Goal: Task Accomplishment & Management: Use online tool/utility

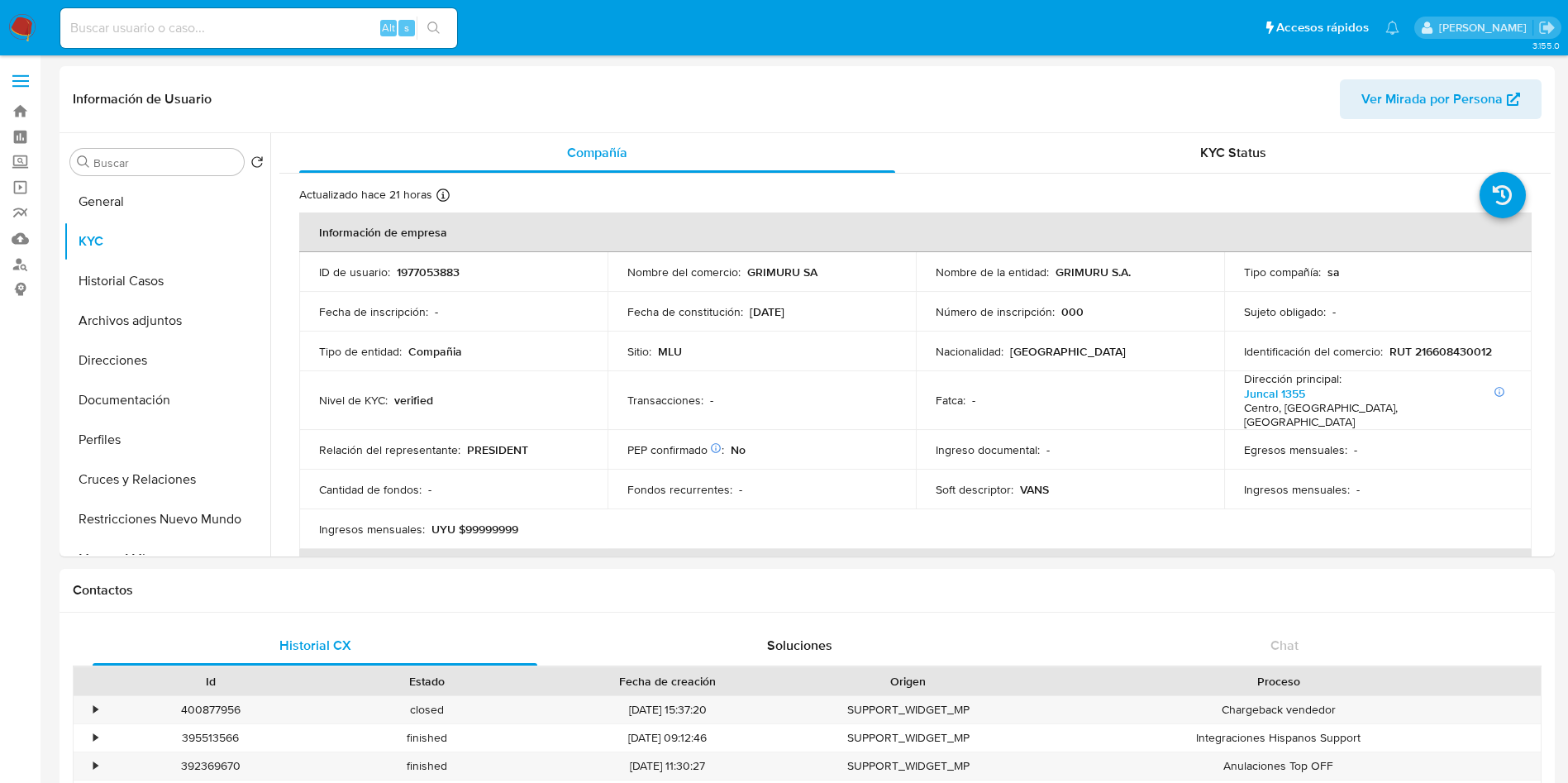
select select "10"
click at [115, 283] on button "Historial Casos" at bounding box center [160, 281] width 194 height 40
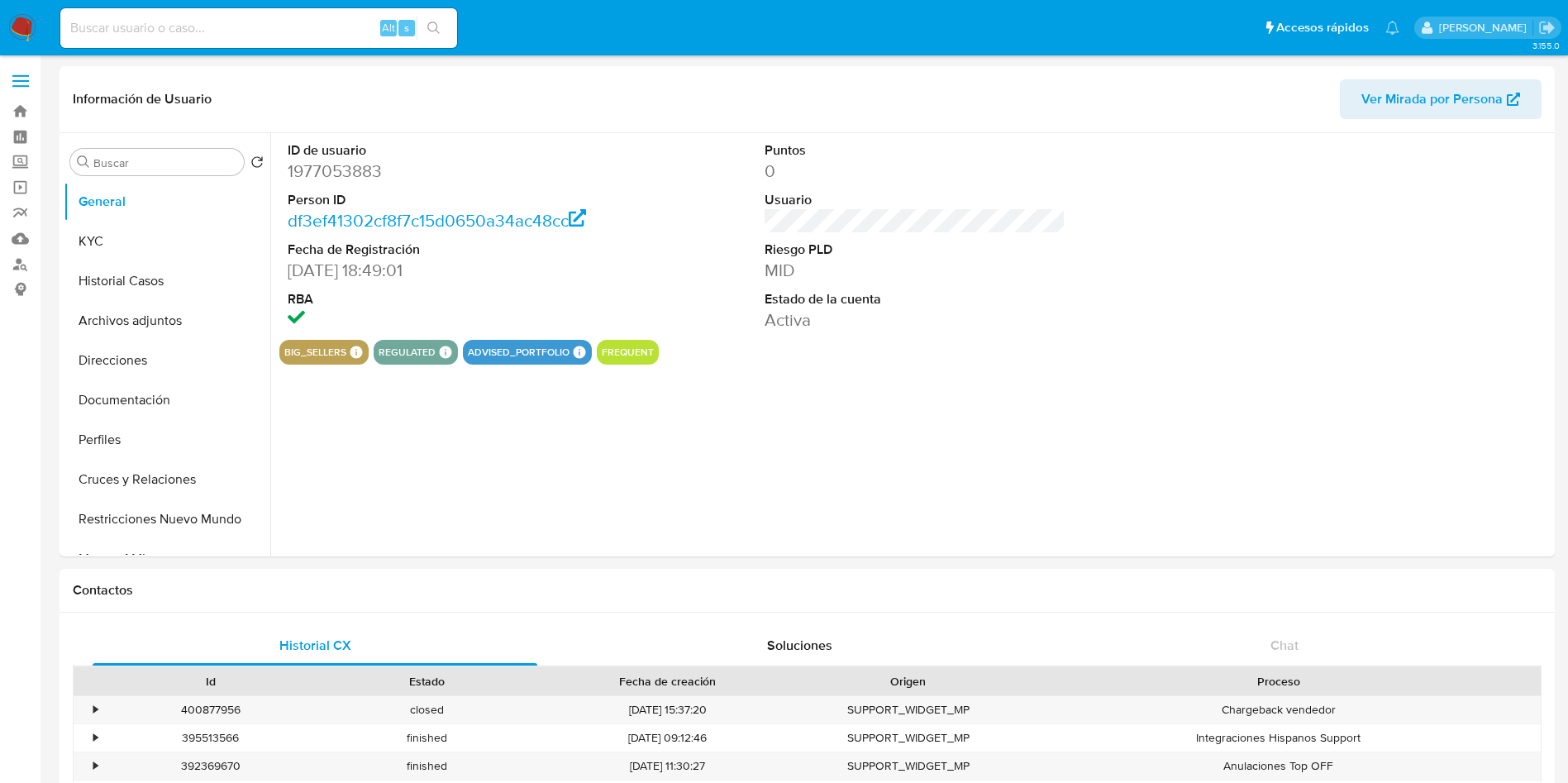
select select "10"
click at [121, 287] on button "Historial Casos" at bounding box center [160, 281] width 194 height 40
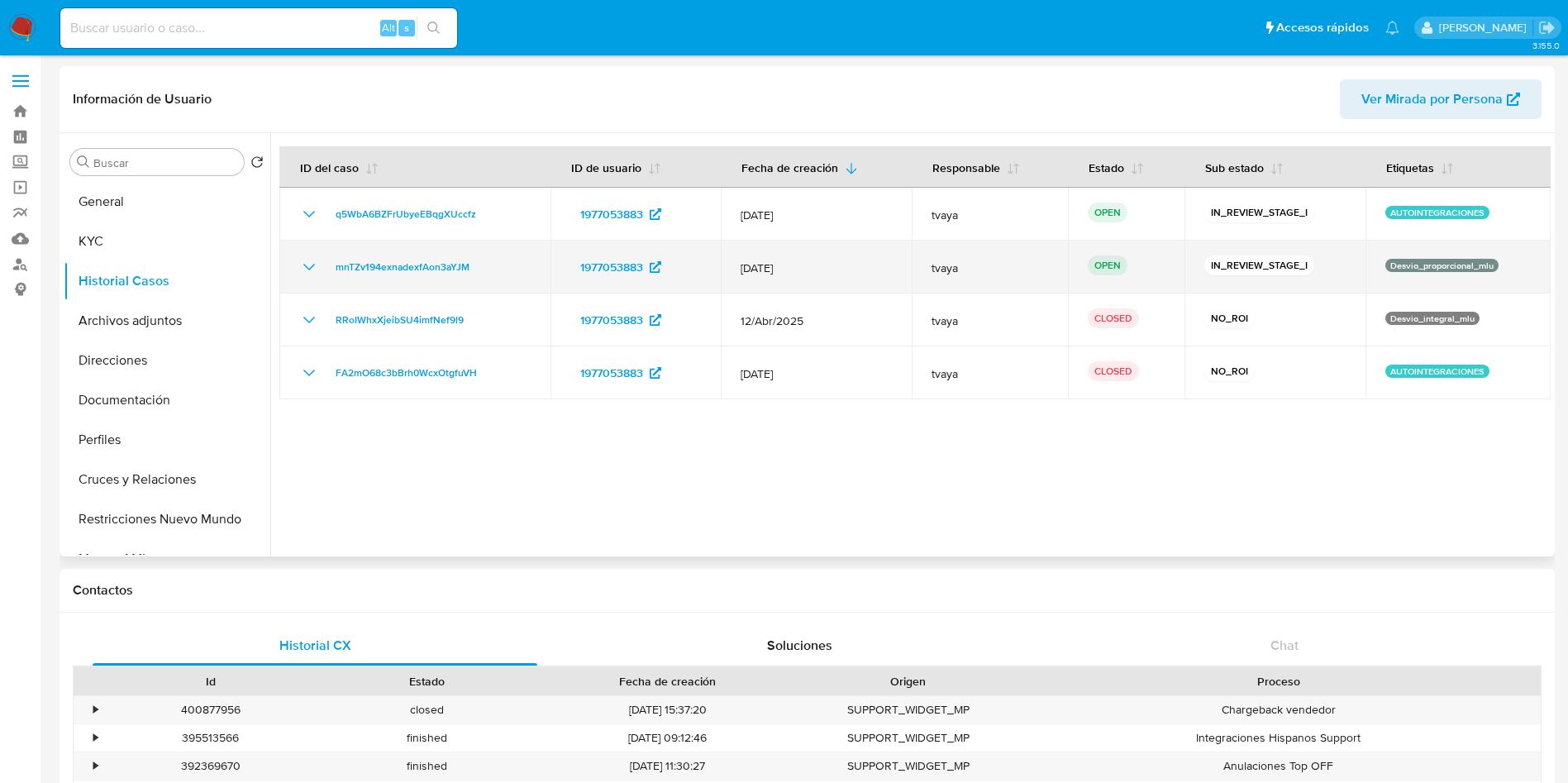
click at [315, 269] on icon "Mostrar/Ocultar" at bounding box center [309, 267] width 20 height 20
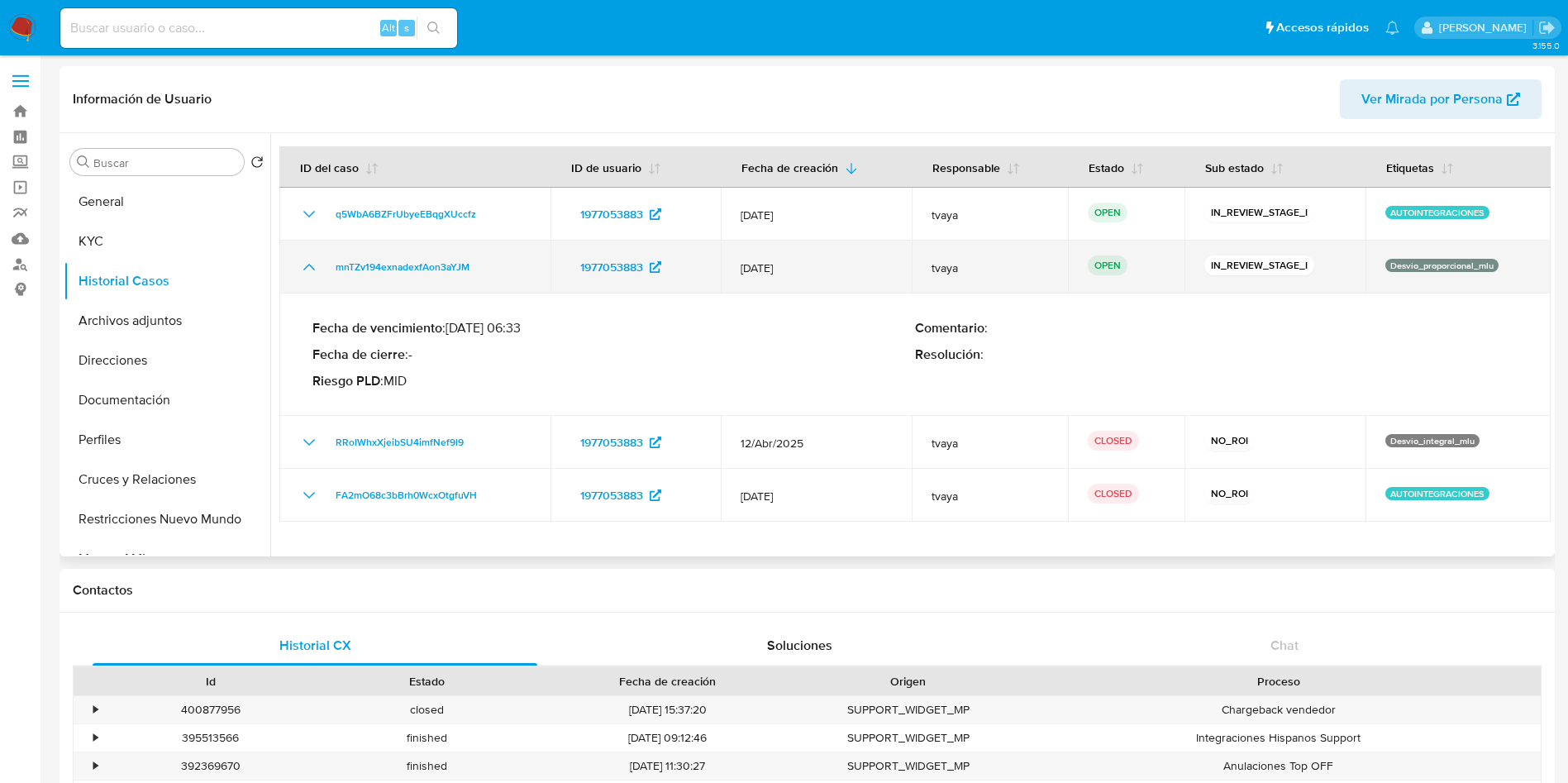
click at [315, 269] on icon "Mostrar/Ocultar" at bounding box center [309, 267] width 20 height 20
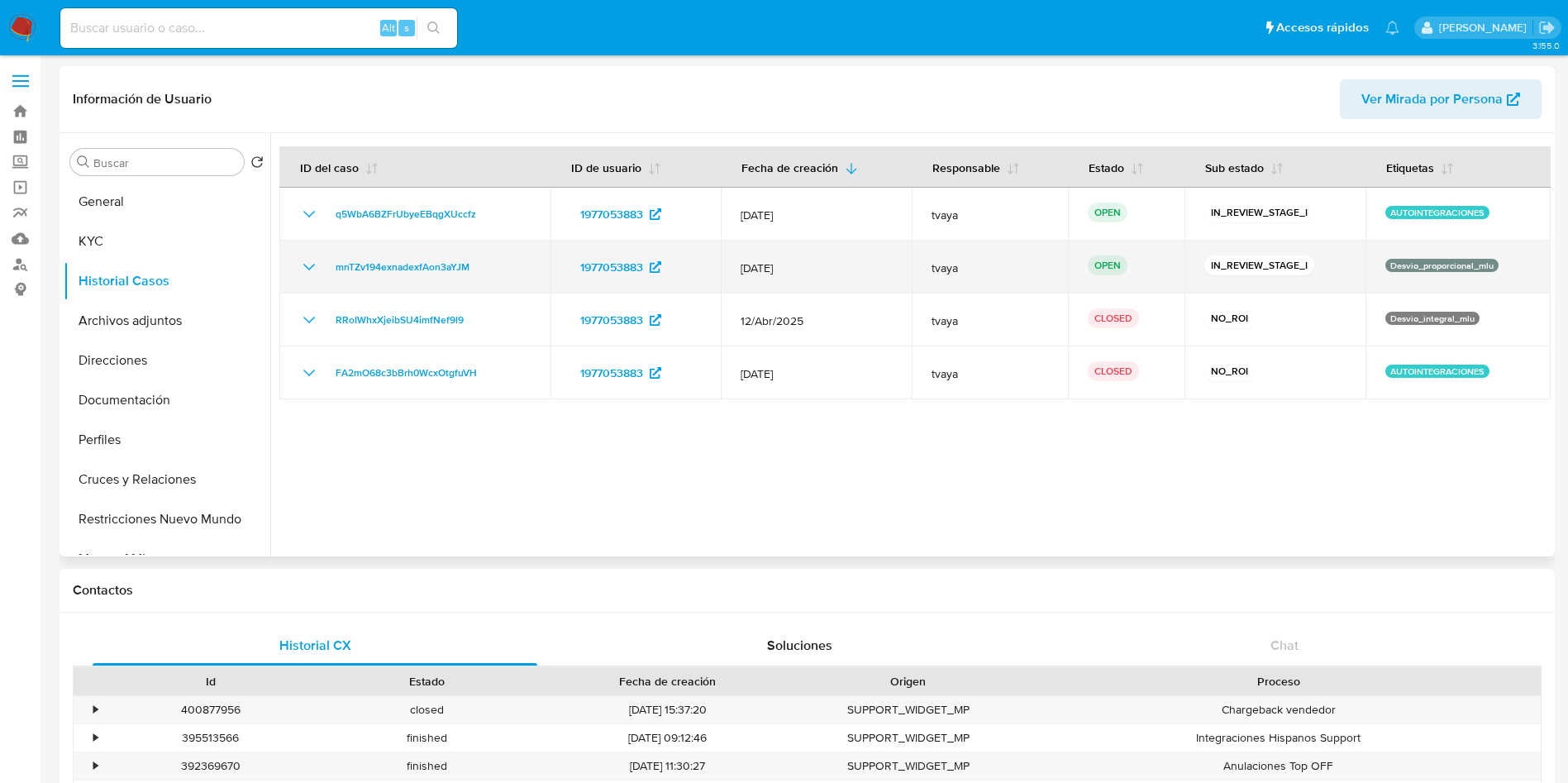
click at [305, 274] on icon "Mostrar/Ocultar" at bounding box center [309, 267] width 20 height 20
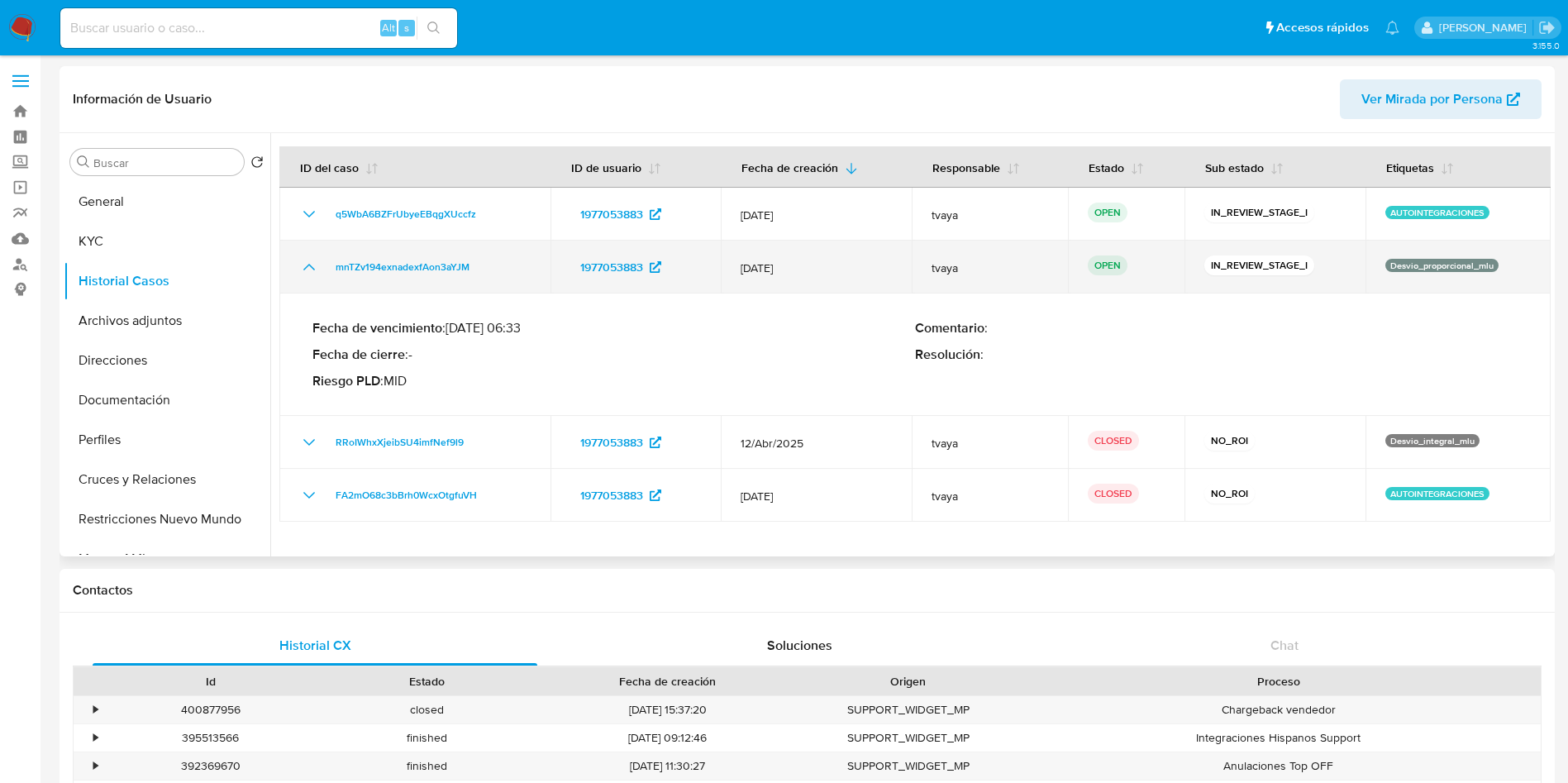
click at [305, 274] on icon "Mostrar/Ocultar" at bounding box center [309, 267] width 20 height 20
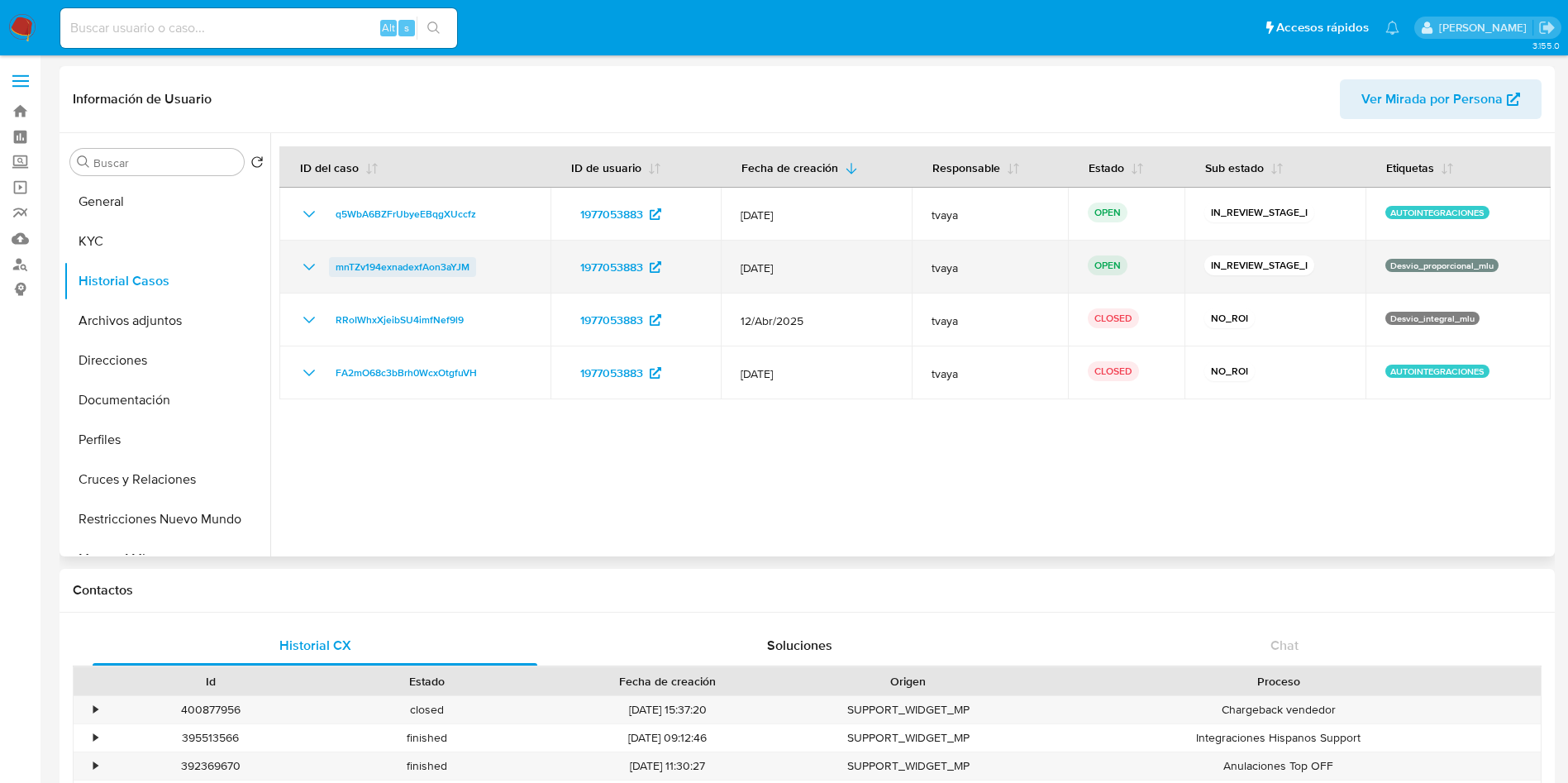
click at [460, 261] on span "mnTZv194exnadexfAon3aYJM" at bounding box center [402, 267] width 134 height 20
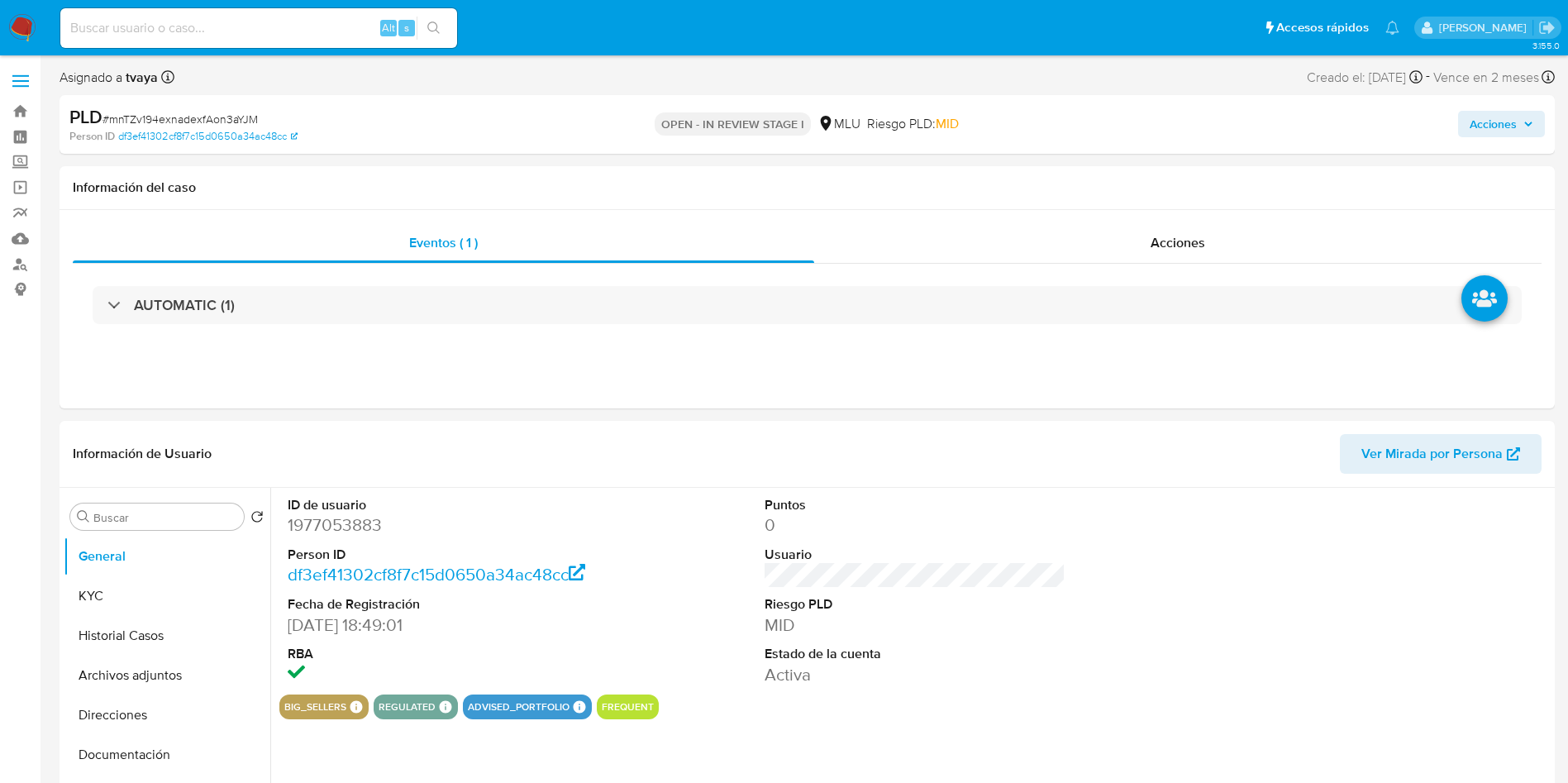
select select "10"
click at [185, 627] on button "Historial Casos" at bounding box center [160, 637] width 194 height 40
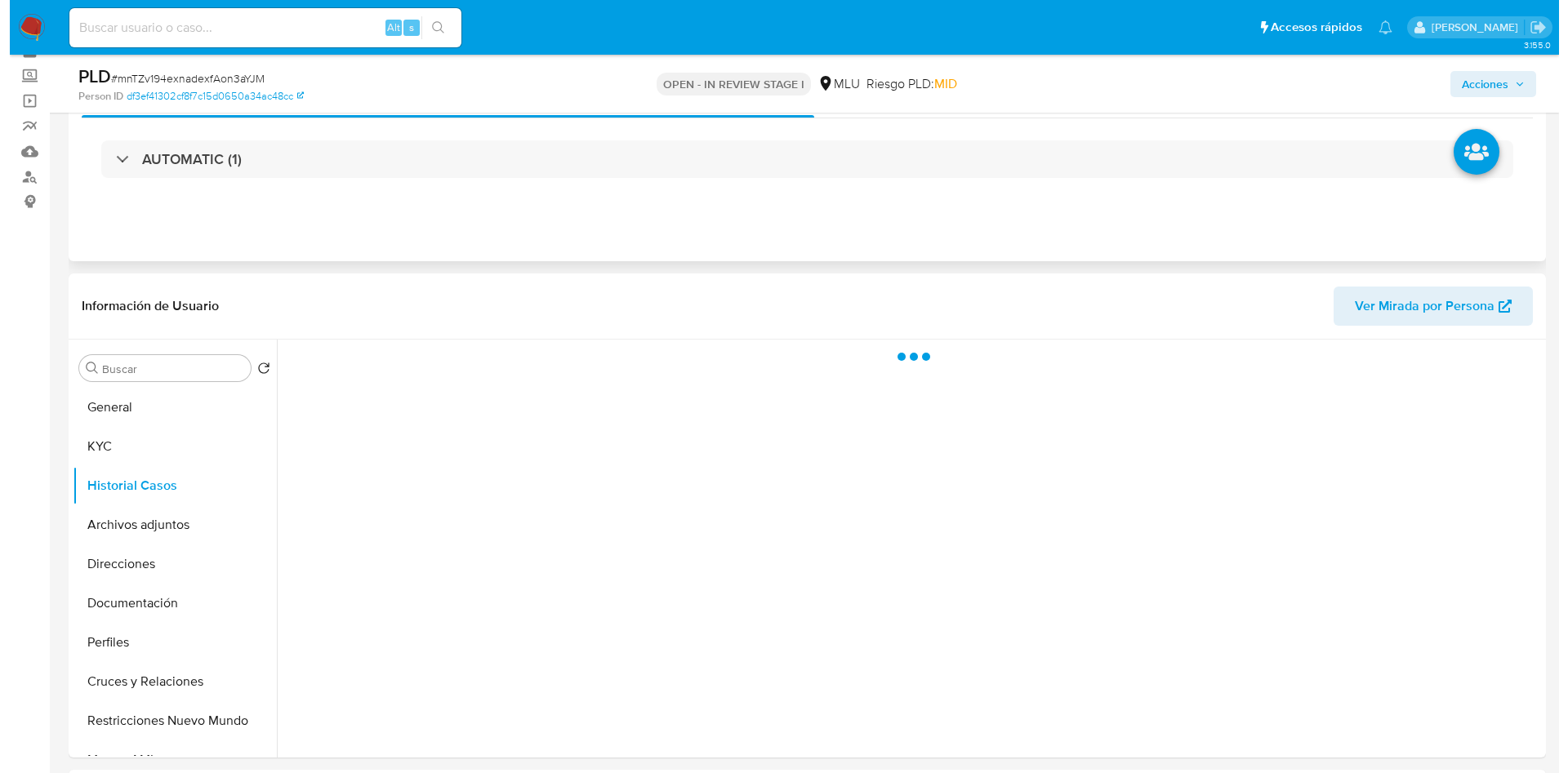
scroll to position [122, 0]
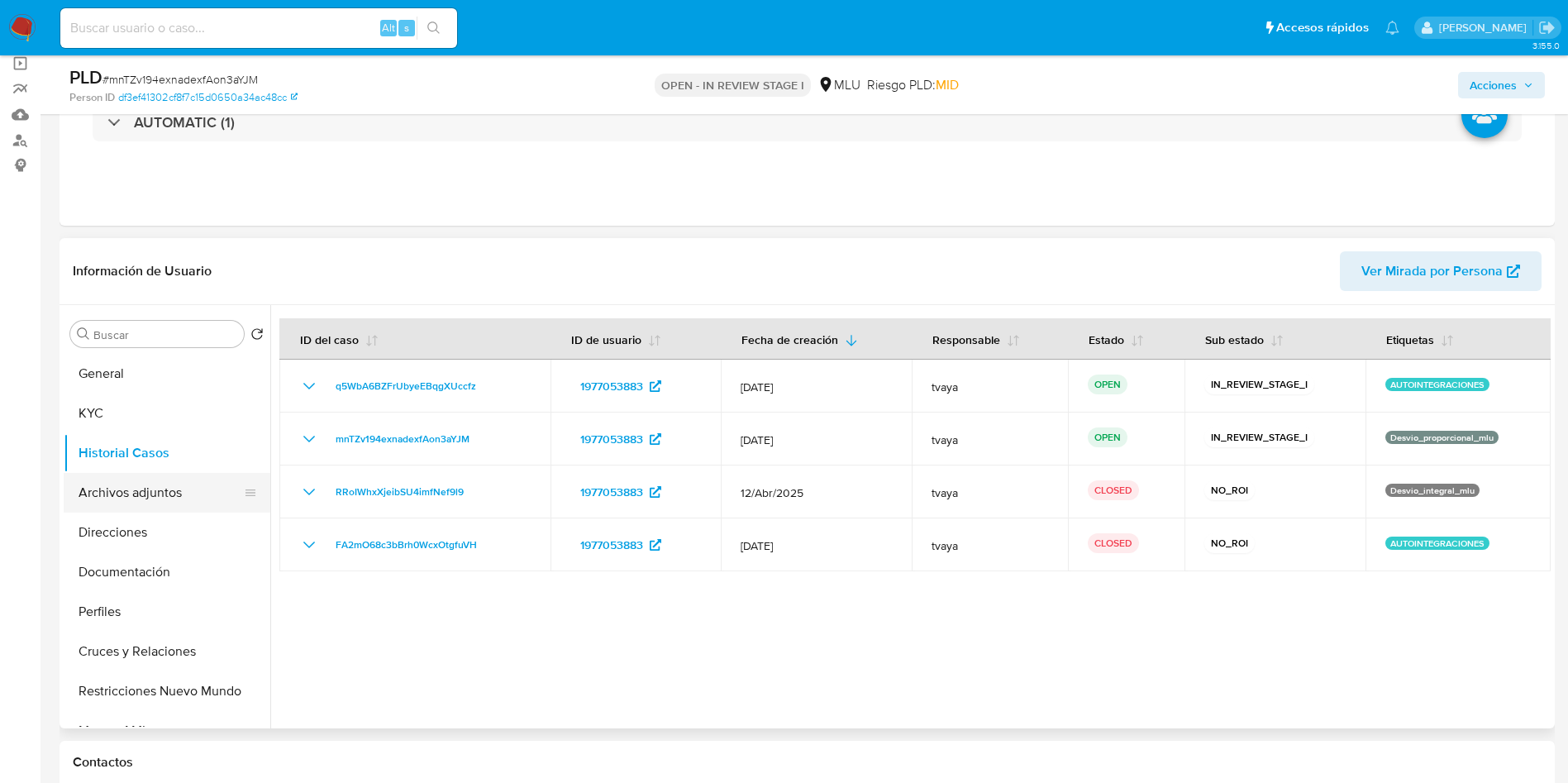
click at [155, 487] on button "Archivos adjuntos" at bounding box center [160, 493] width 194 height 40
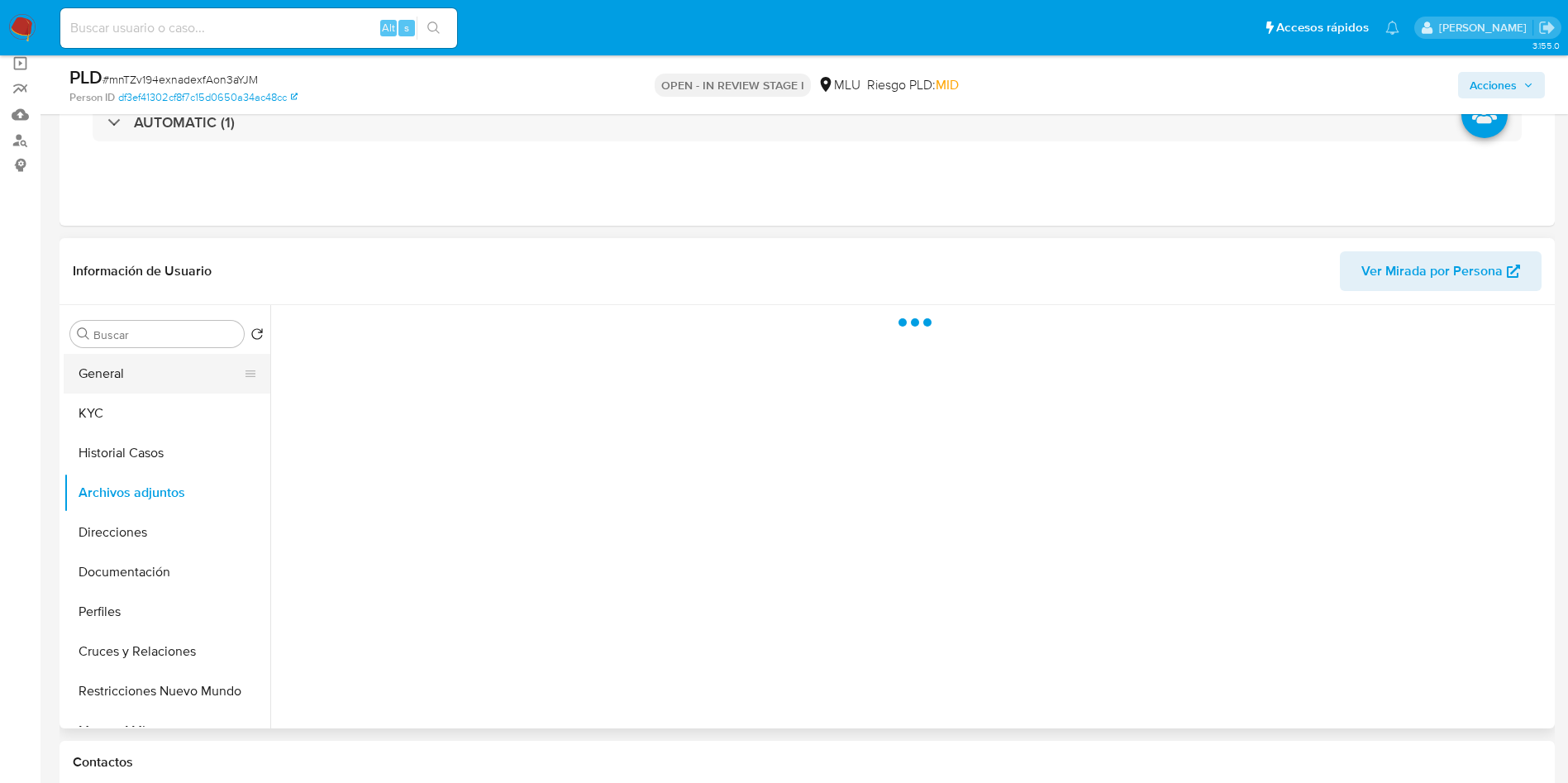
click at [150, 381] on button "General" at bounding box center [160, 374] width 194 height 40
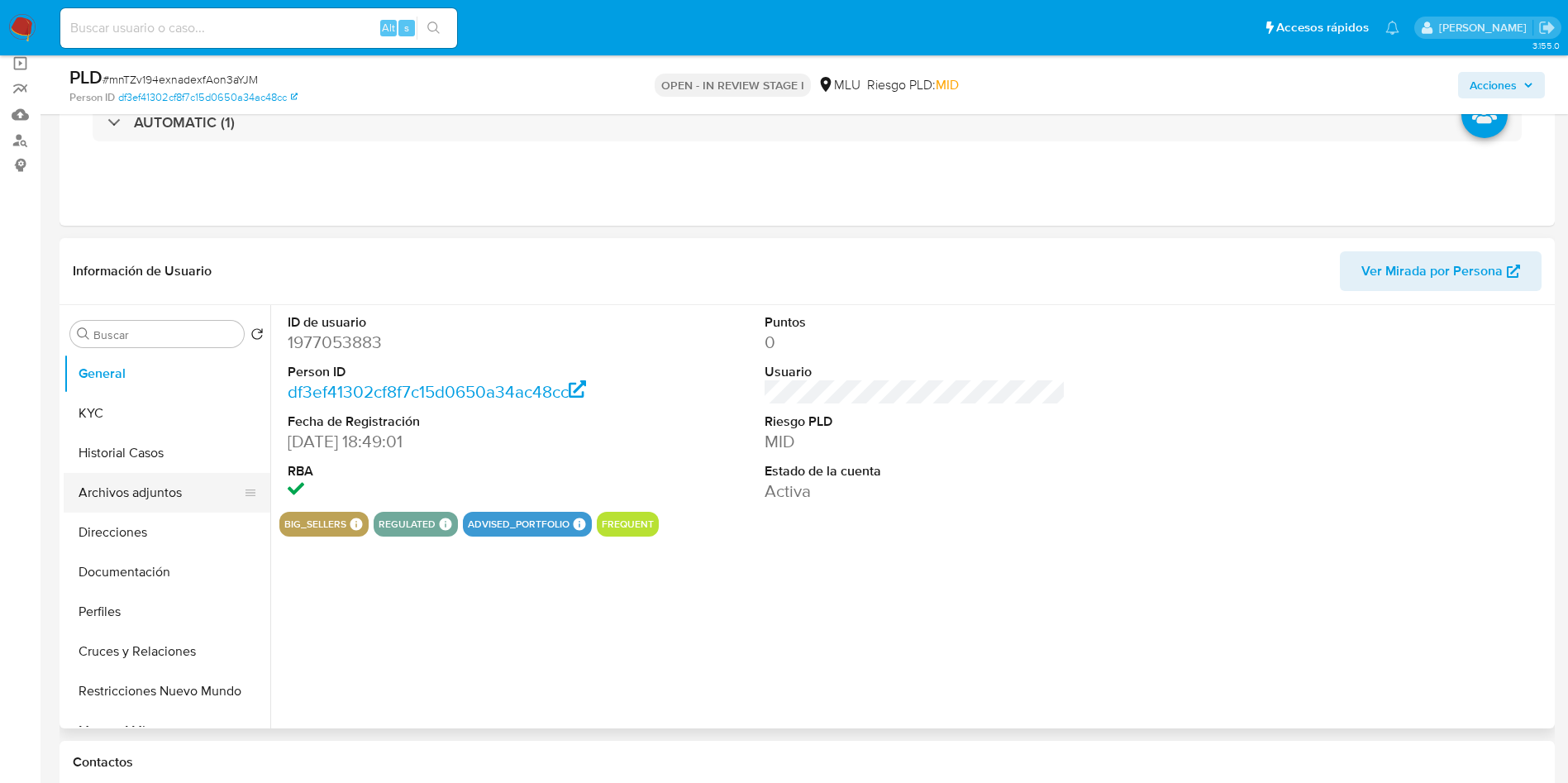
click at [126, 485] on button "Archivos adjuntos" at bounding box center [160, 493] width 194 height 40
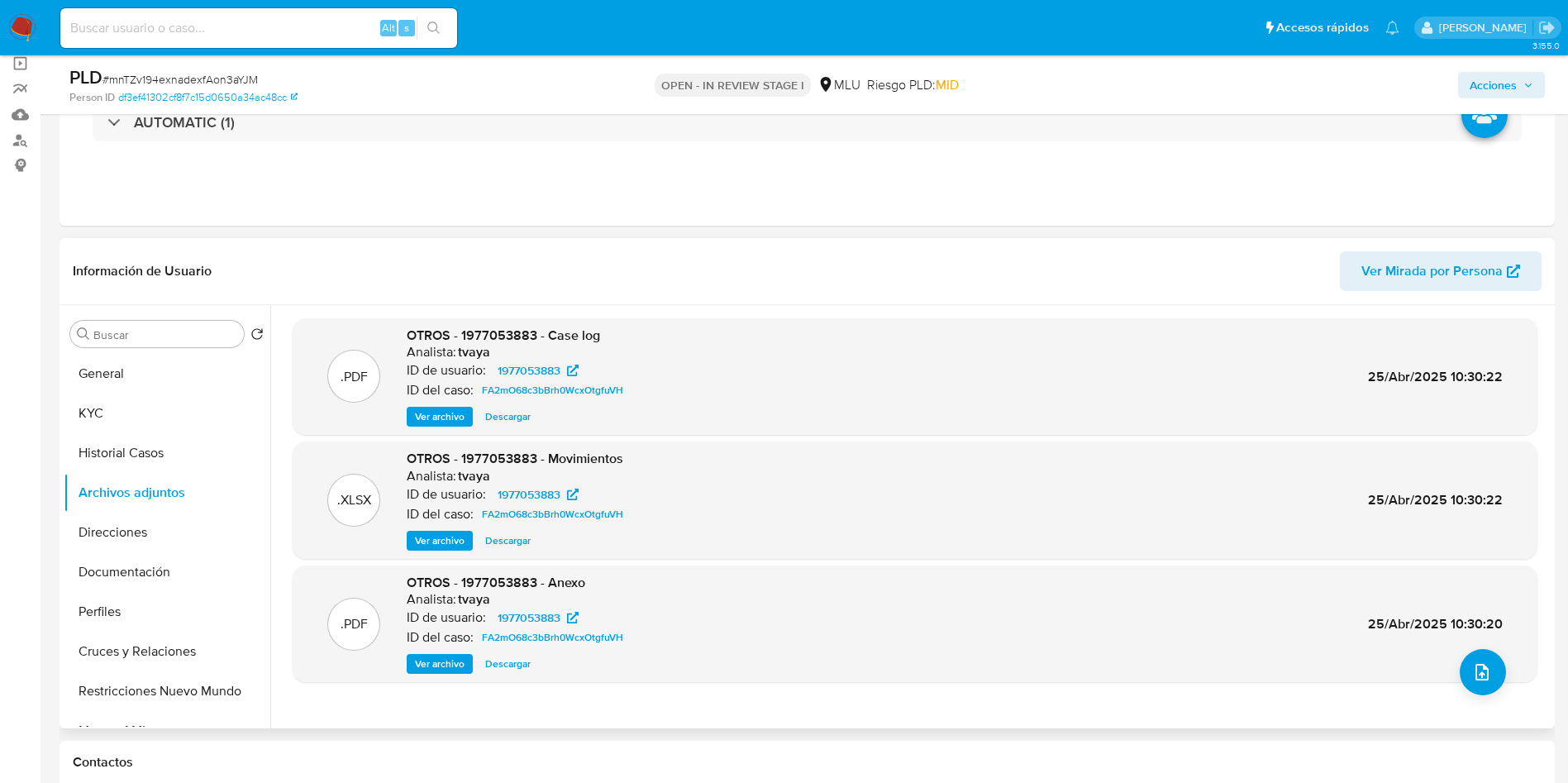
click at [1493, 692] on div ".PDF OTROS - 1977053883 - Case log Analista: tvaya ID de usuario: 1977053883 ID…" at bounding box center [915, 517] width 1245 height 397
click at [1487, 679] on button "upload-file" at bounding box center [1483, 672] width 46 height 46
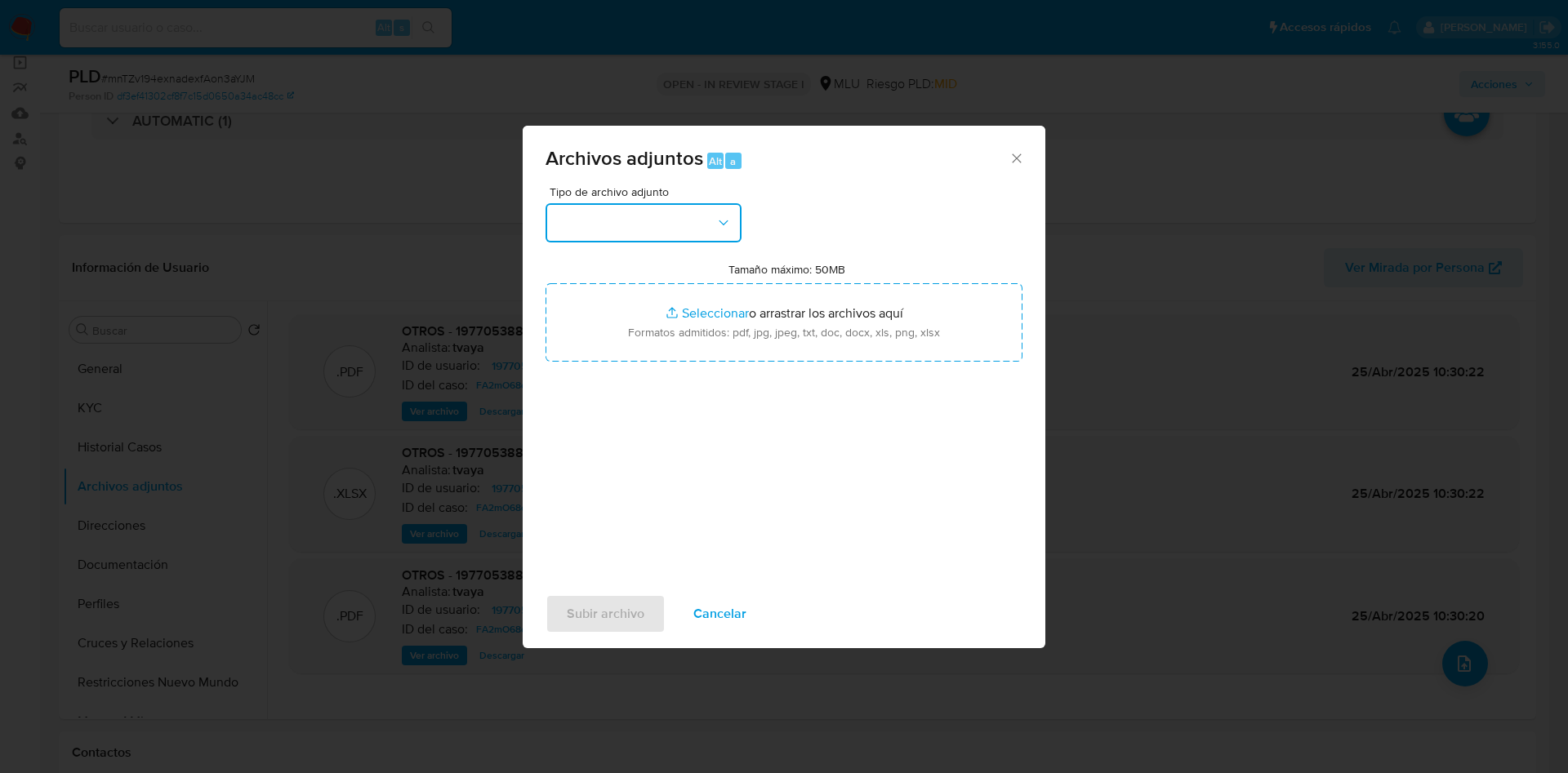
click at [681, 235] on button "button" at bounding box center [643, 223] width 196 height 40
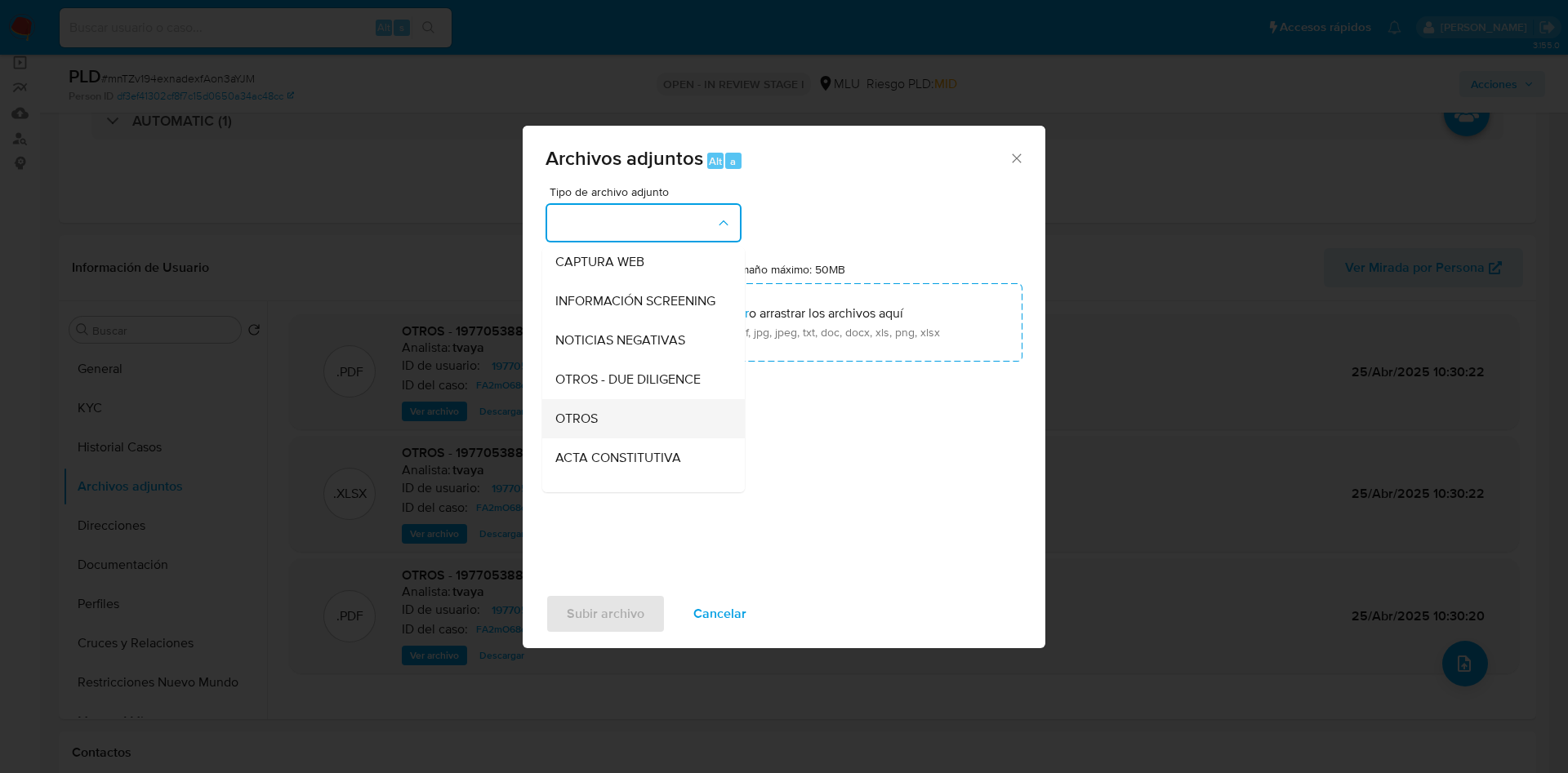
click at [602, 424] on div "OTROS" at bounding box center [639, 419] width 167 height 40
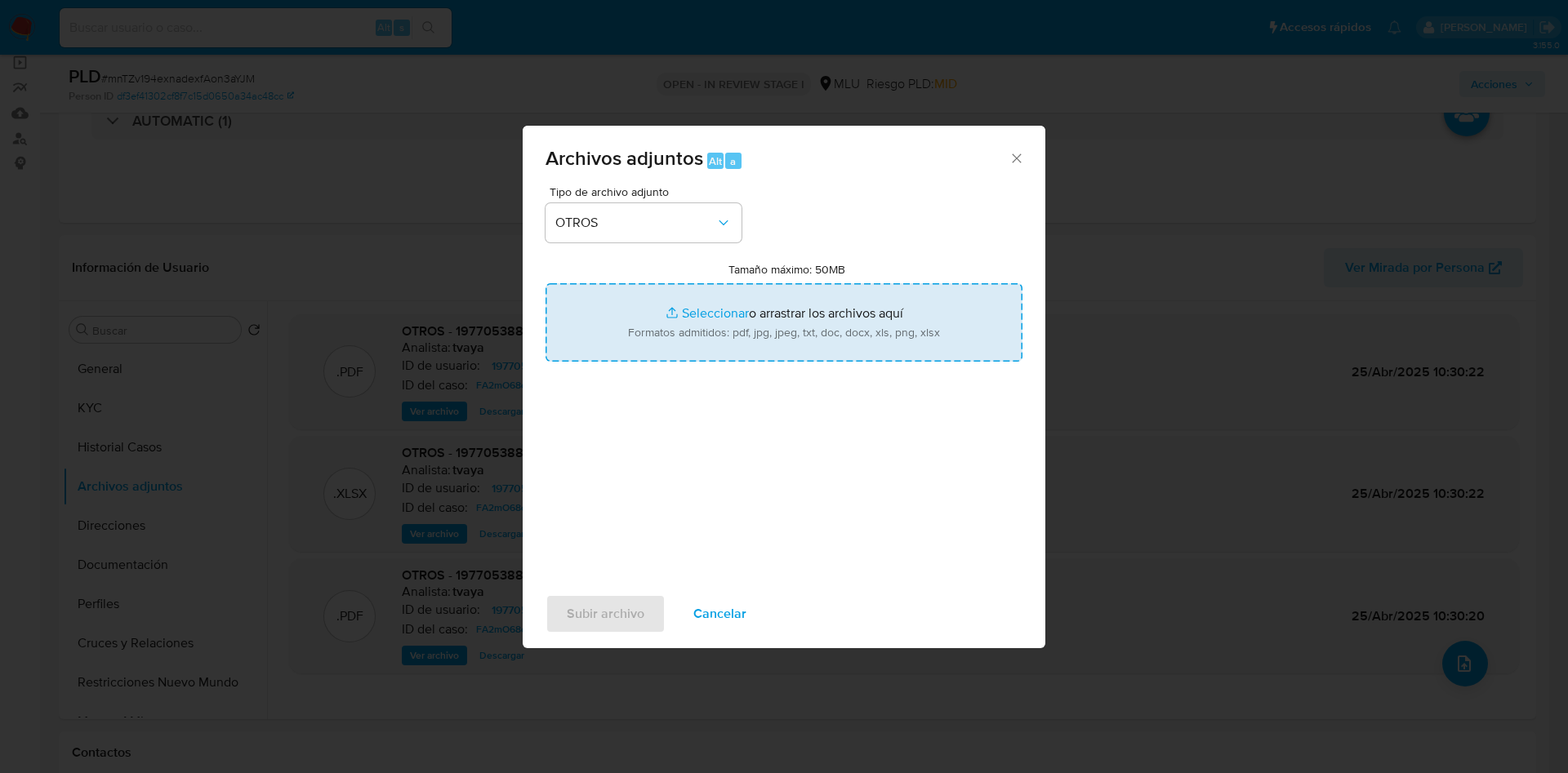
click at [713, 306] on input "Tamaño máximo: 50MB Seleccionar archivos" at bounding box center [783, 322] width 477 height 78
type input "C:\fakepath\1977053883 - Movimientos.xlsx"
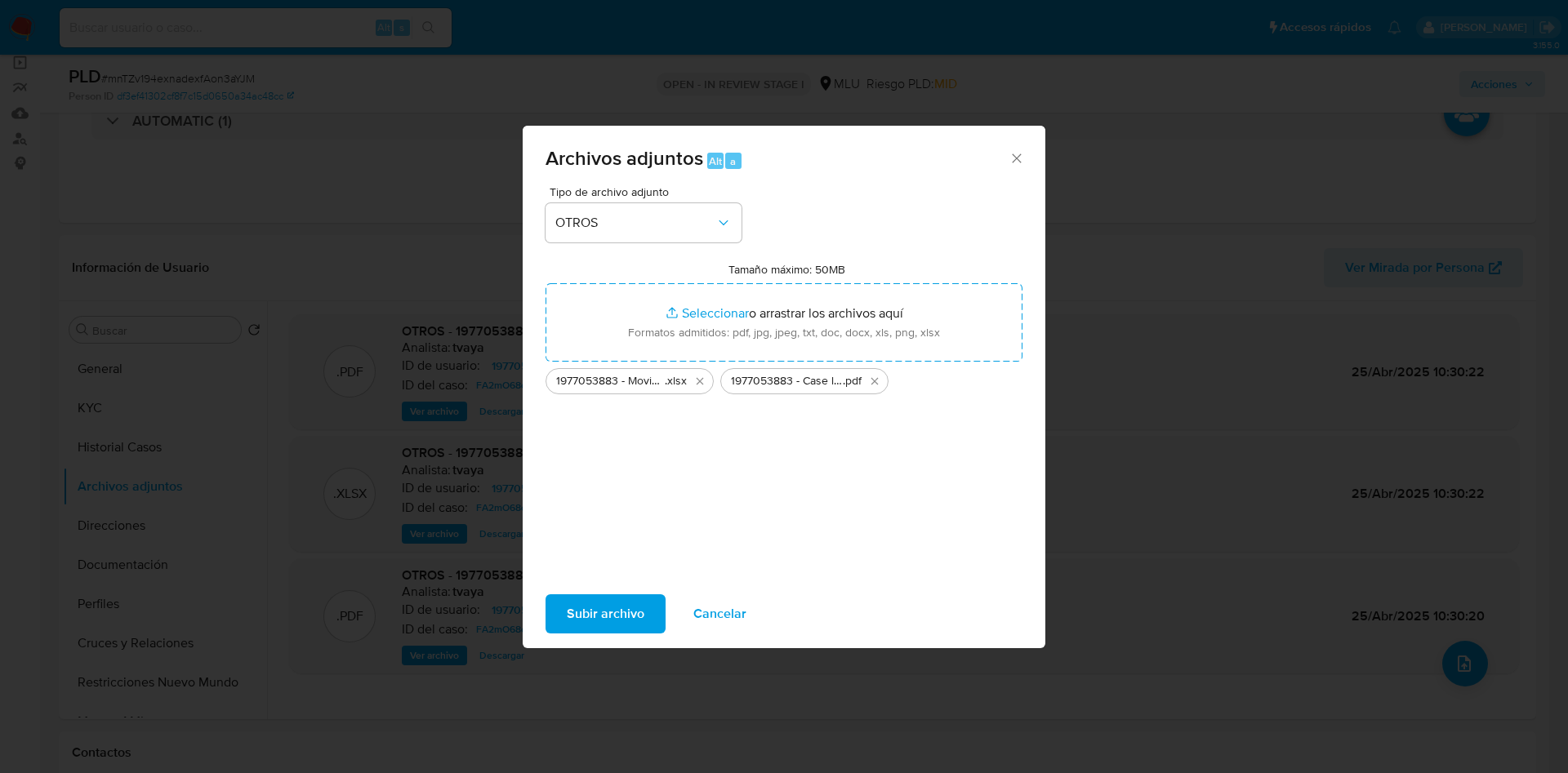
click at [577, 625] on span "Subir archivo" at bounding box center [605, 614] width 77 height 36
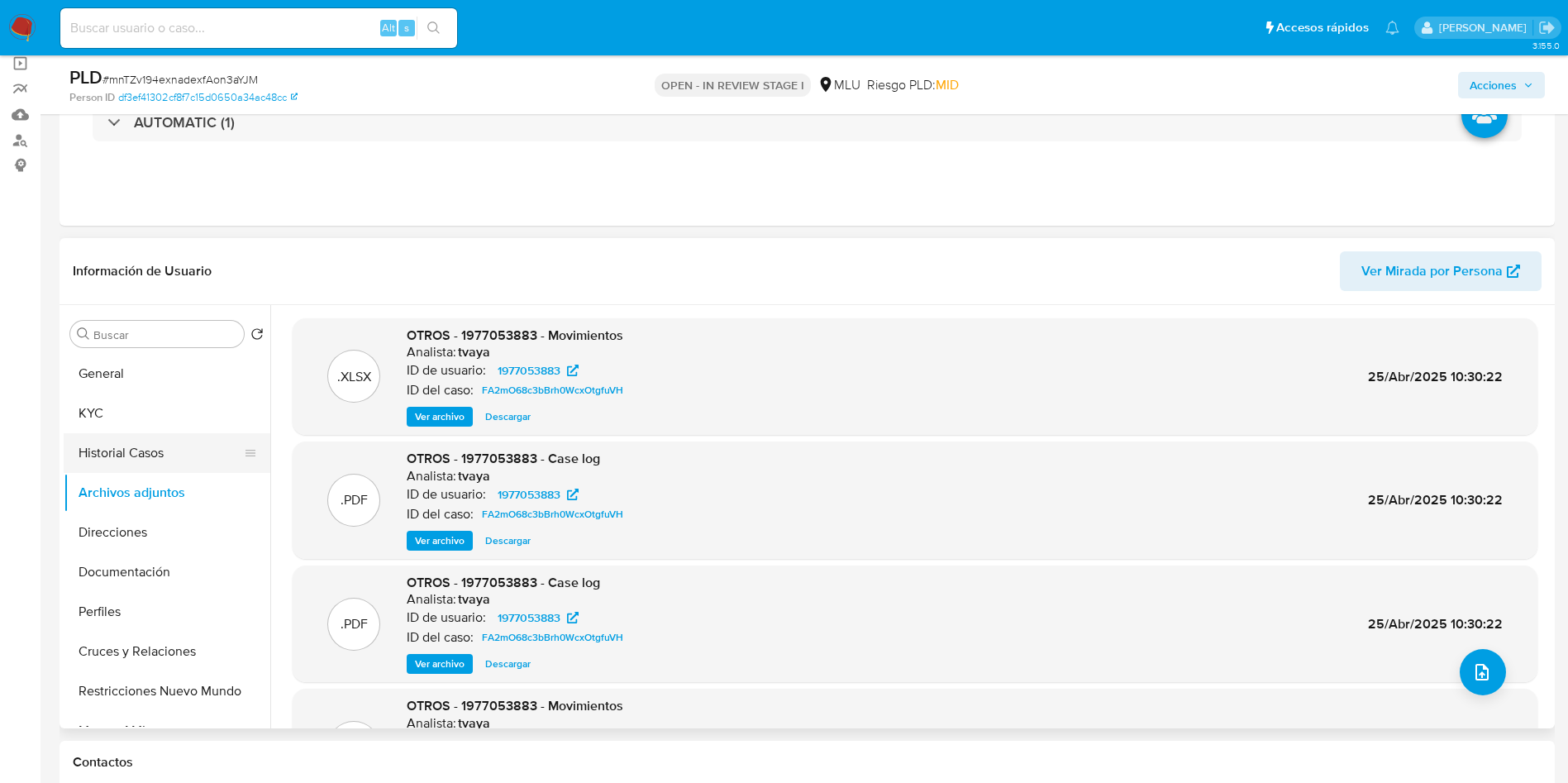
drag, startPoint x: 147, startPoint y: 427, endPoint x: 142, endPoint y: 447, distance: 20.6
click at [147, 427] on button "KYC" at bounding box center [166, 414] width 206 height 40
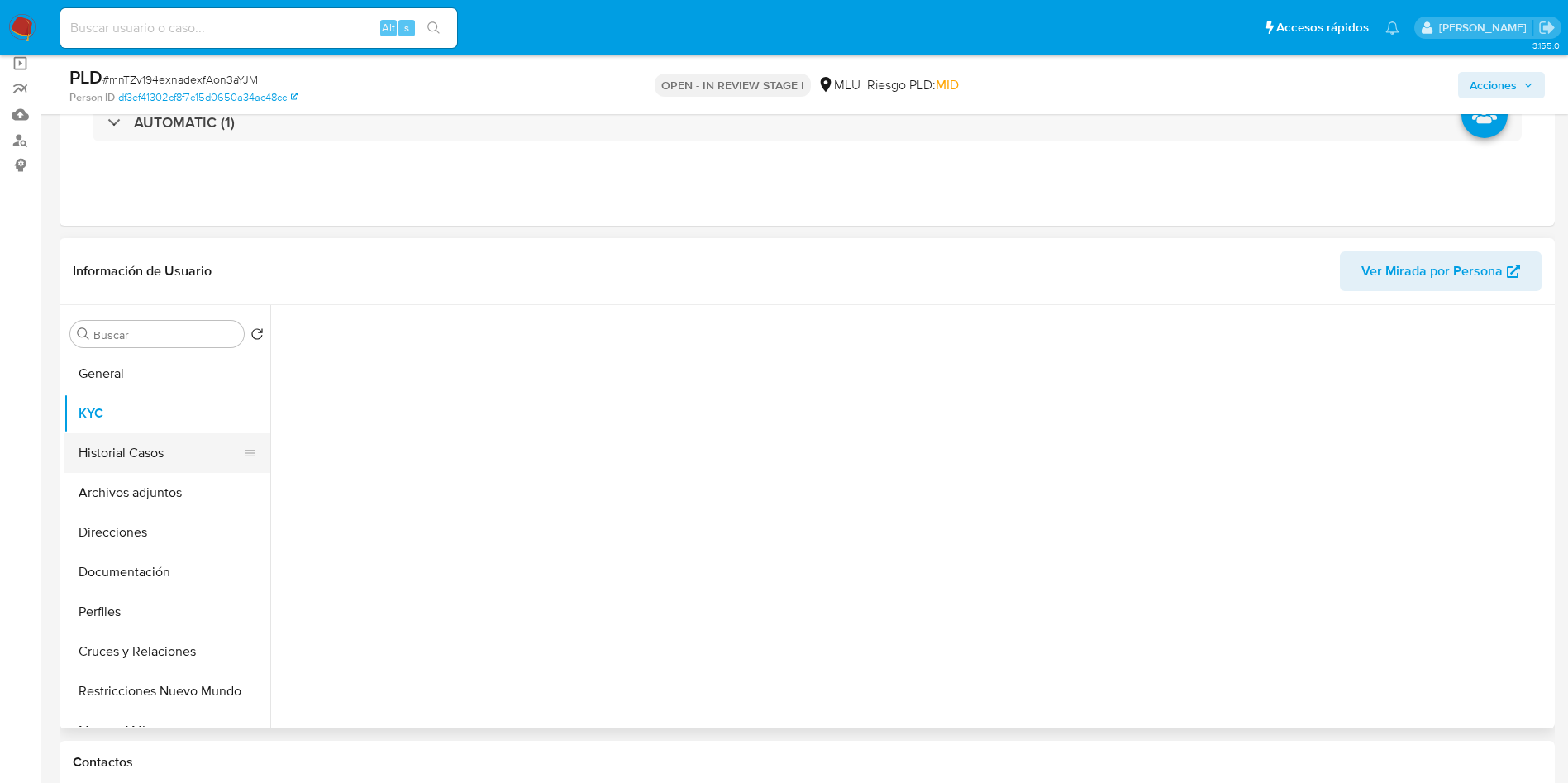
click at [141, 452] on button "Historial Casos" at bounding box center [160, 454] width 194 height 40
click at [141, 485] on button "Archivos adjuntos" at bounding box center [160, 493] width 194 height 40
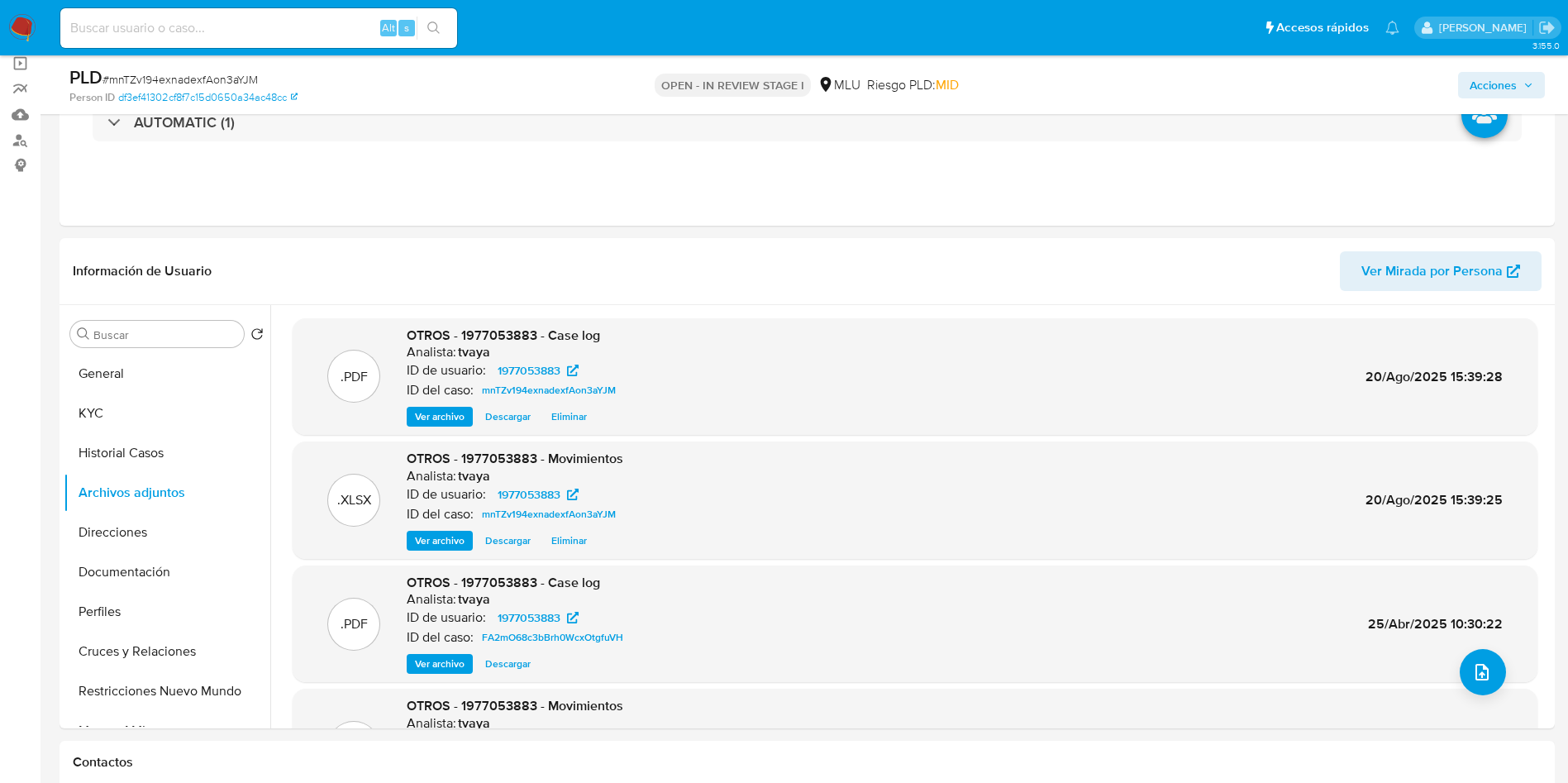
click at [1503, 68] on div "Acciones" at bounding box center [1301, 85] width 488 height 39
click at [1498, 82] on span "Acciones" at bounding box center [1493, 85] width 47 height 26
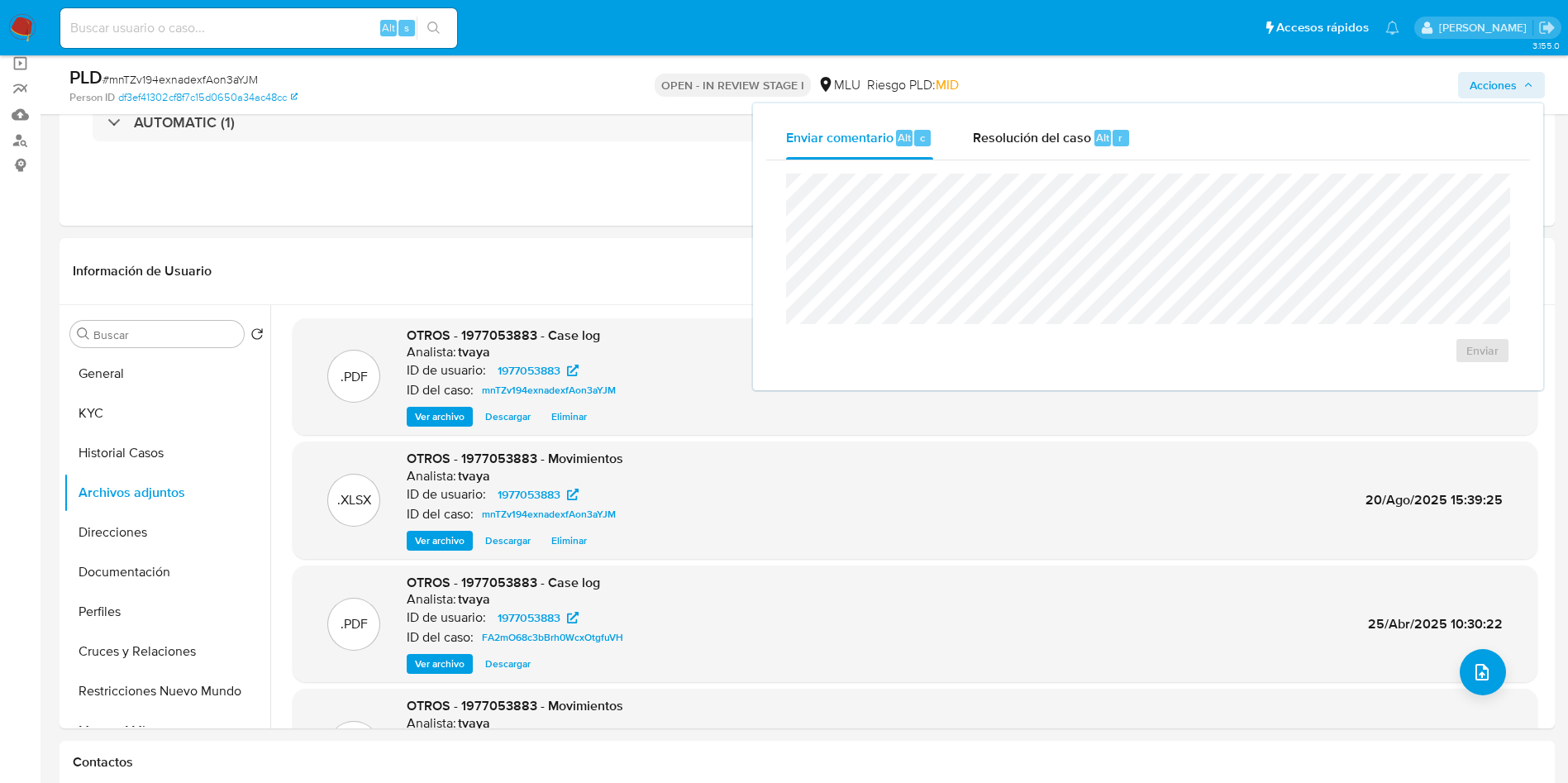
click at [1036, 146] on div "Resolución del caso Alt r" at bounding box center [1052, 137] width 158 height 43
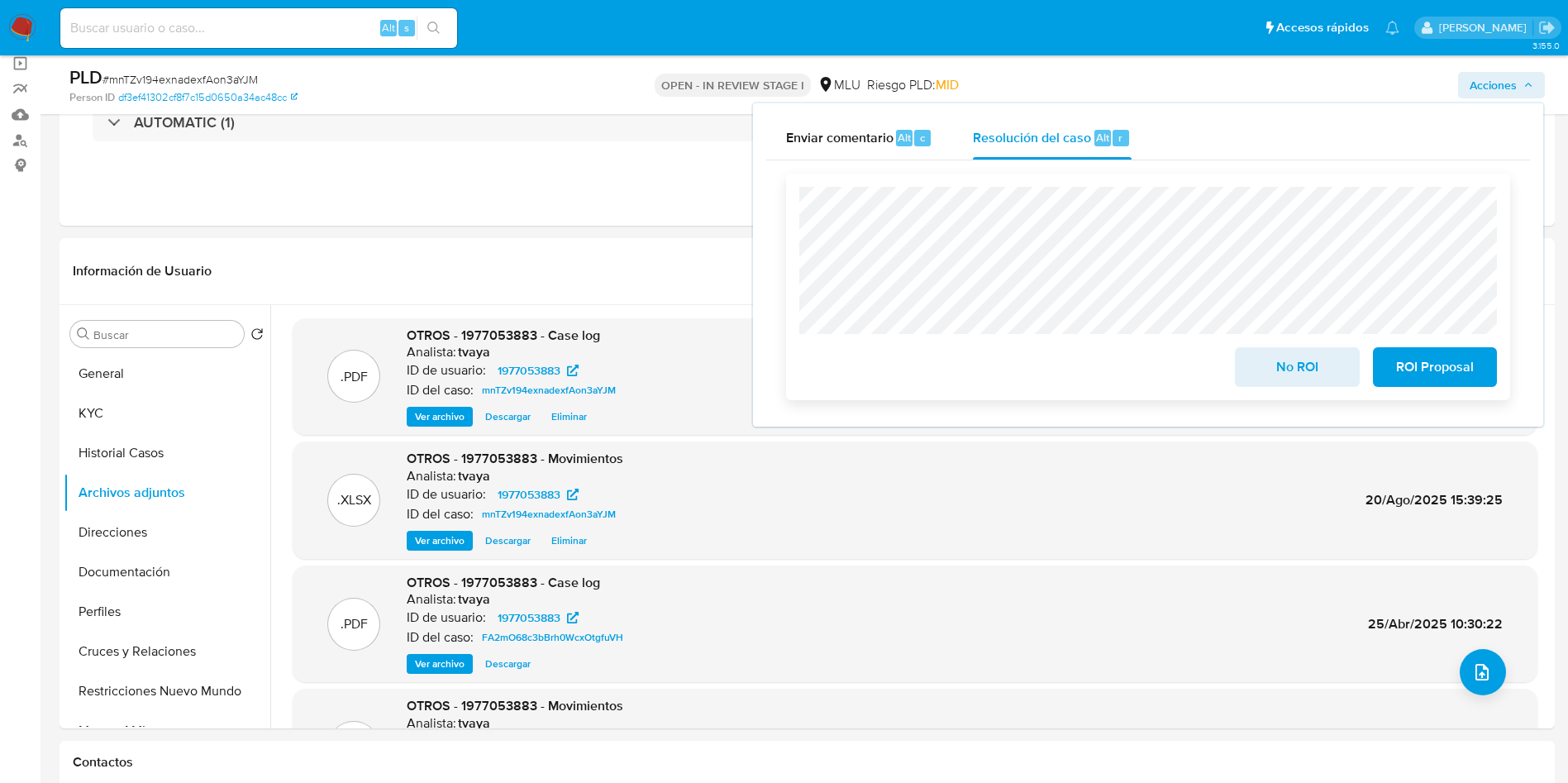
click at [1289, 370] on span "No ROI" at bounding box center [1296, 367] width 81 height 36
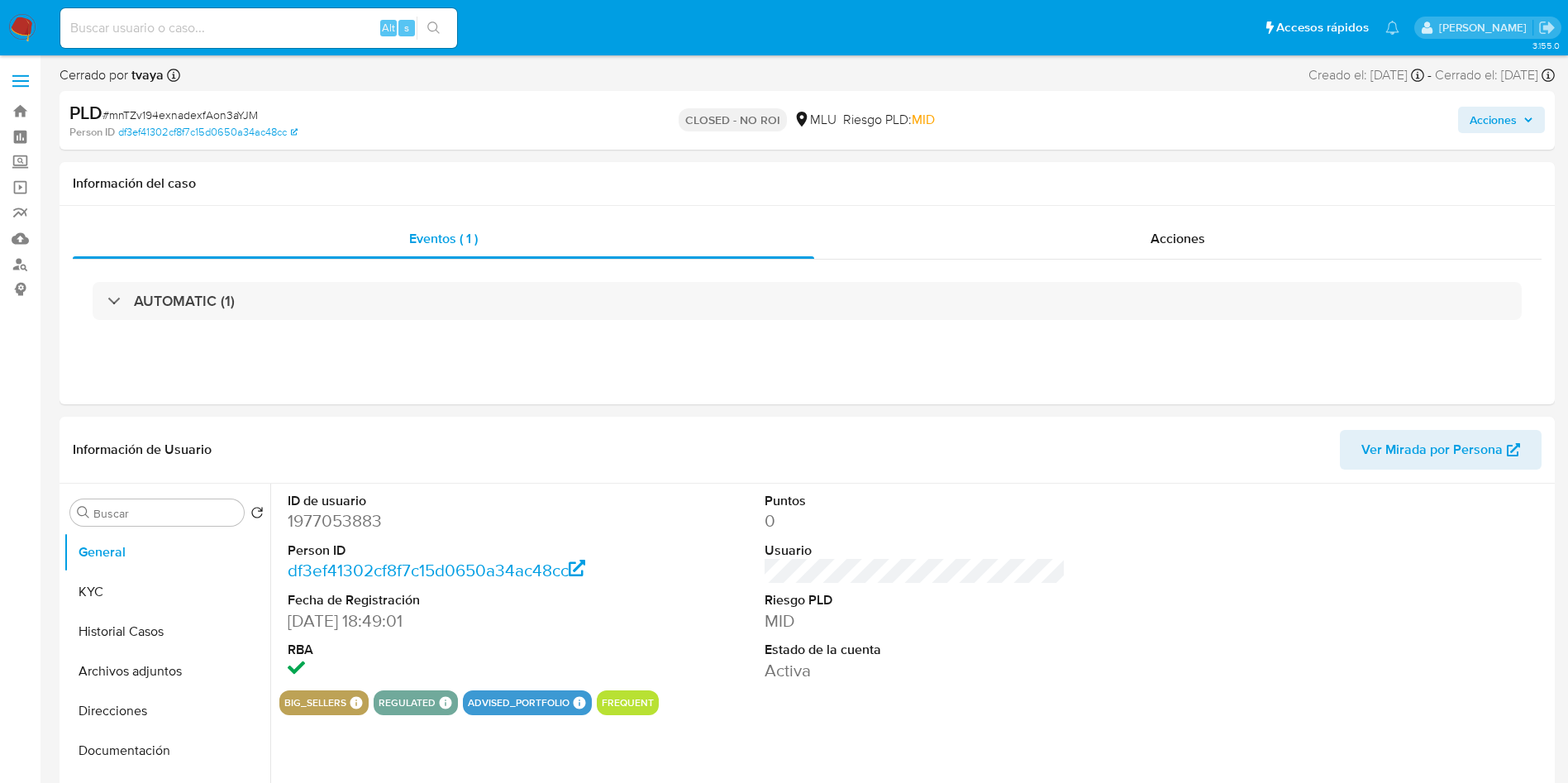
select select "10"
click at [146, 623] on button "Historial Casos" at bounding box center [160, 632] width 194 height 40
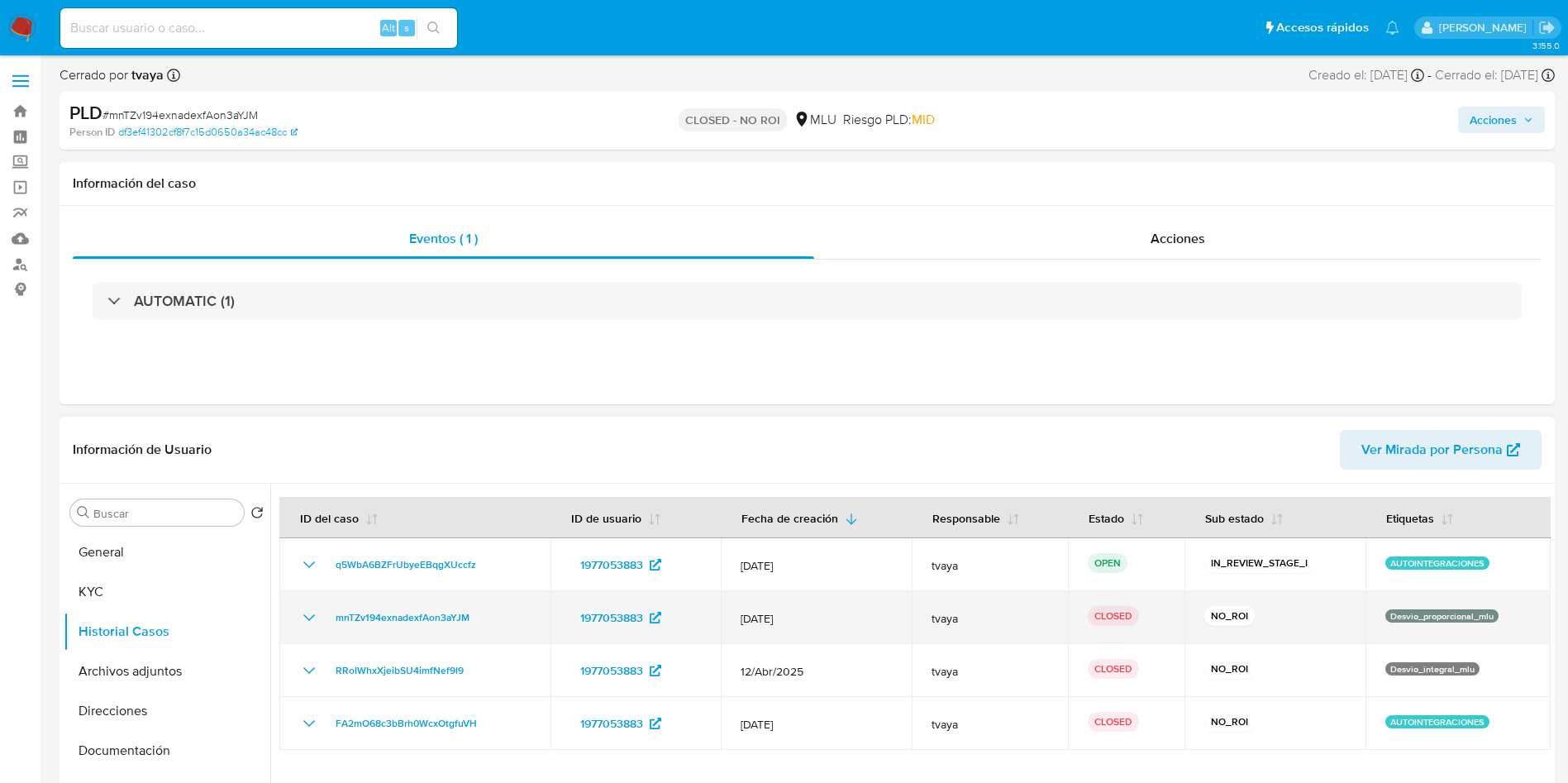
scroll to position [124, 0]
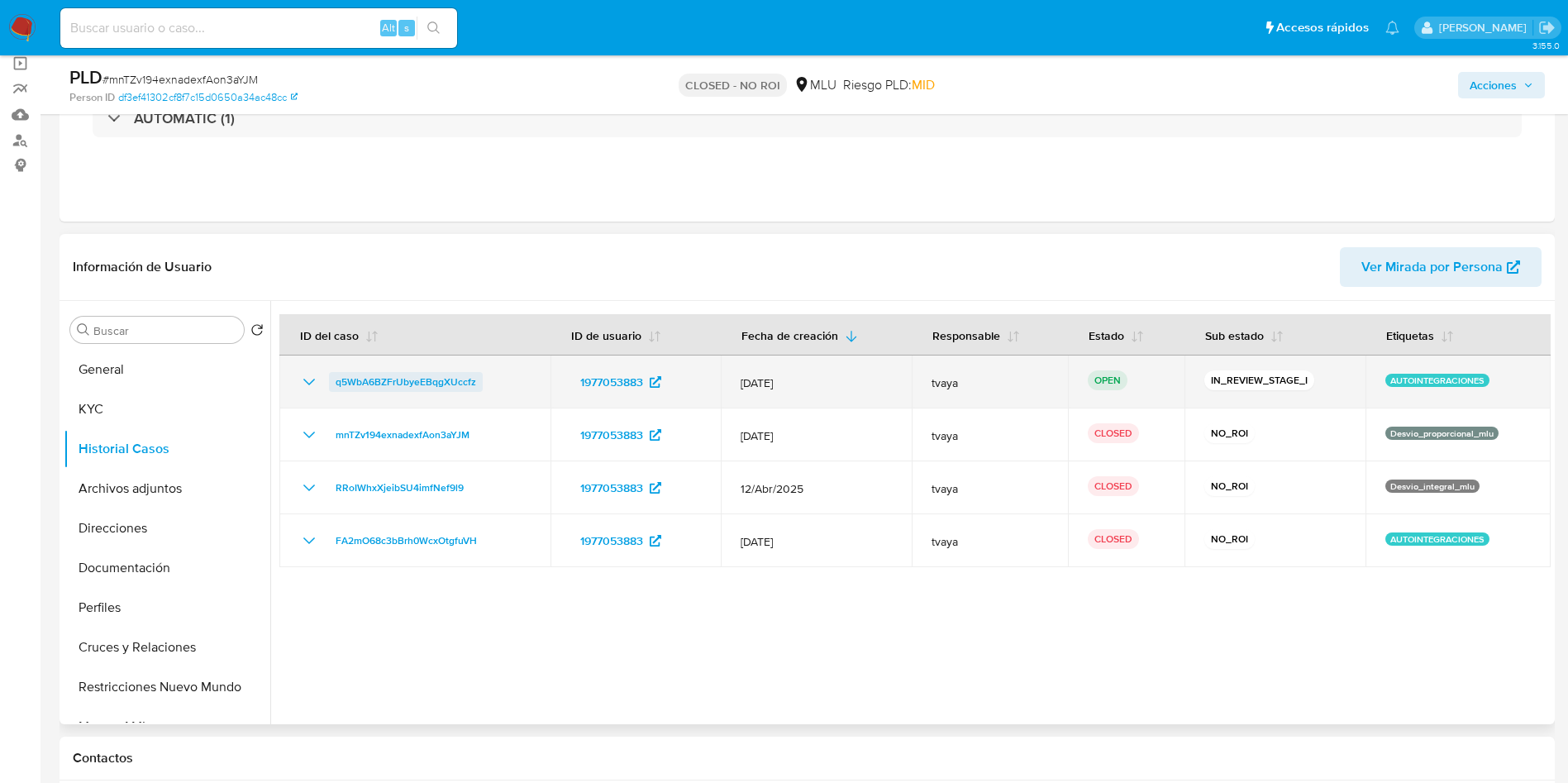
click at [457, 380] on span "q5WbA6BZFrUbyeEBqgXUccfz" at bounding box center [405, 382] width 141 height 20
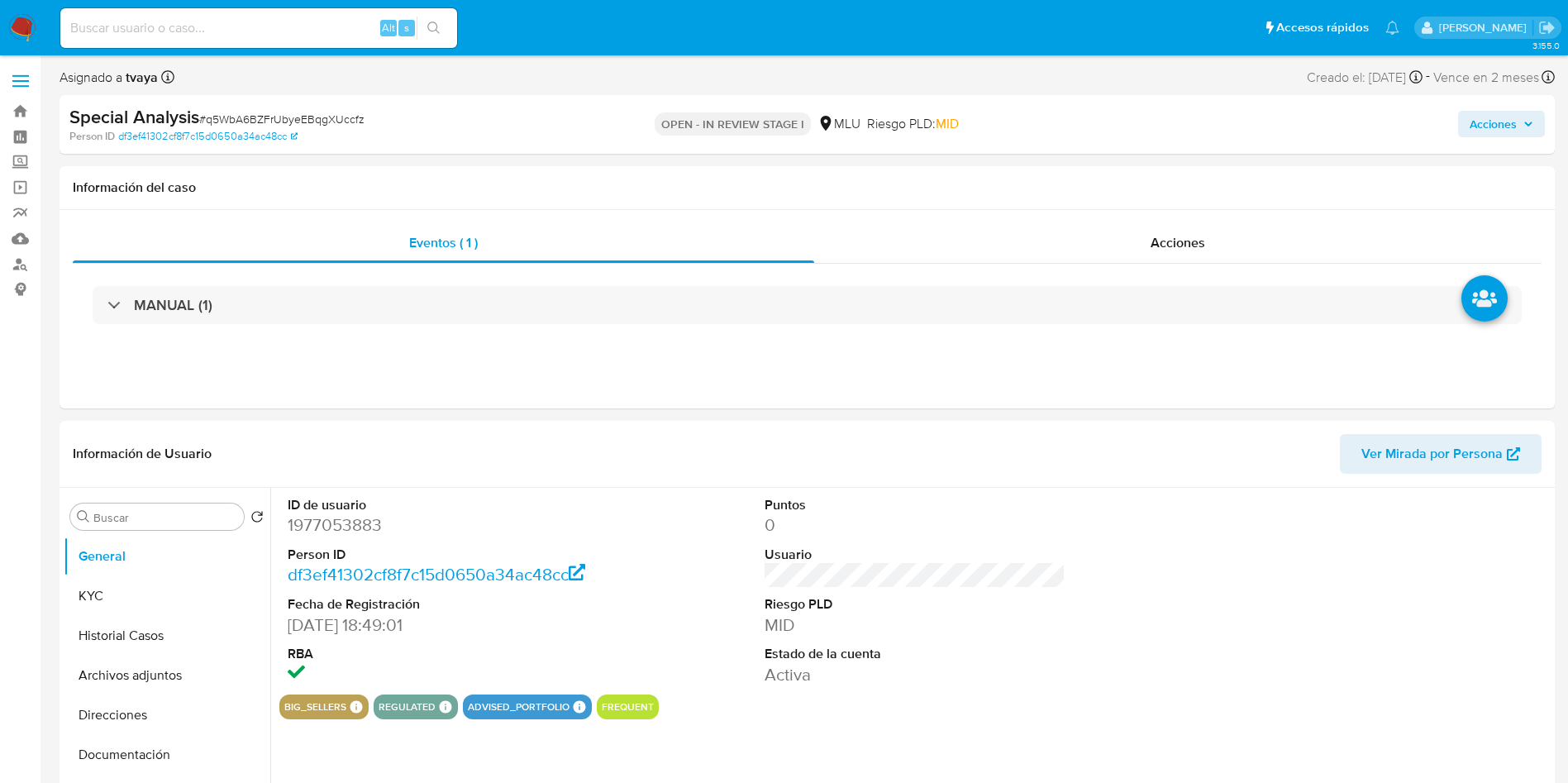
select select "10"
click at [1513, 126] on span "Acciones" at bounding box center [1493, 124] width 47 height 26
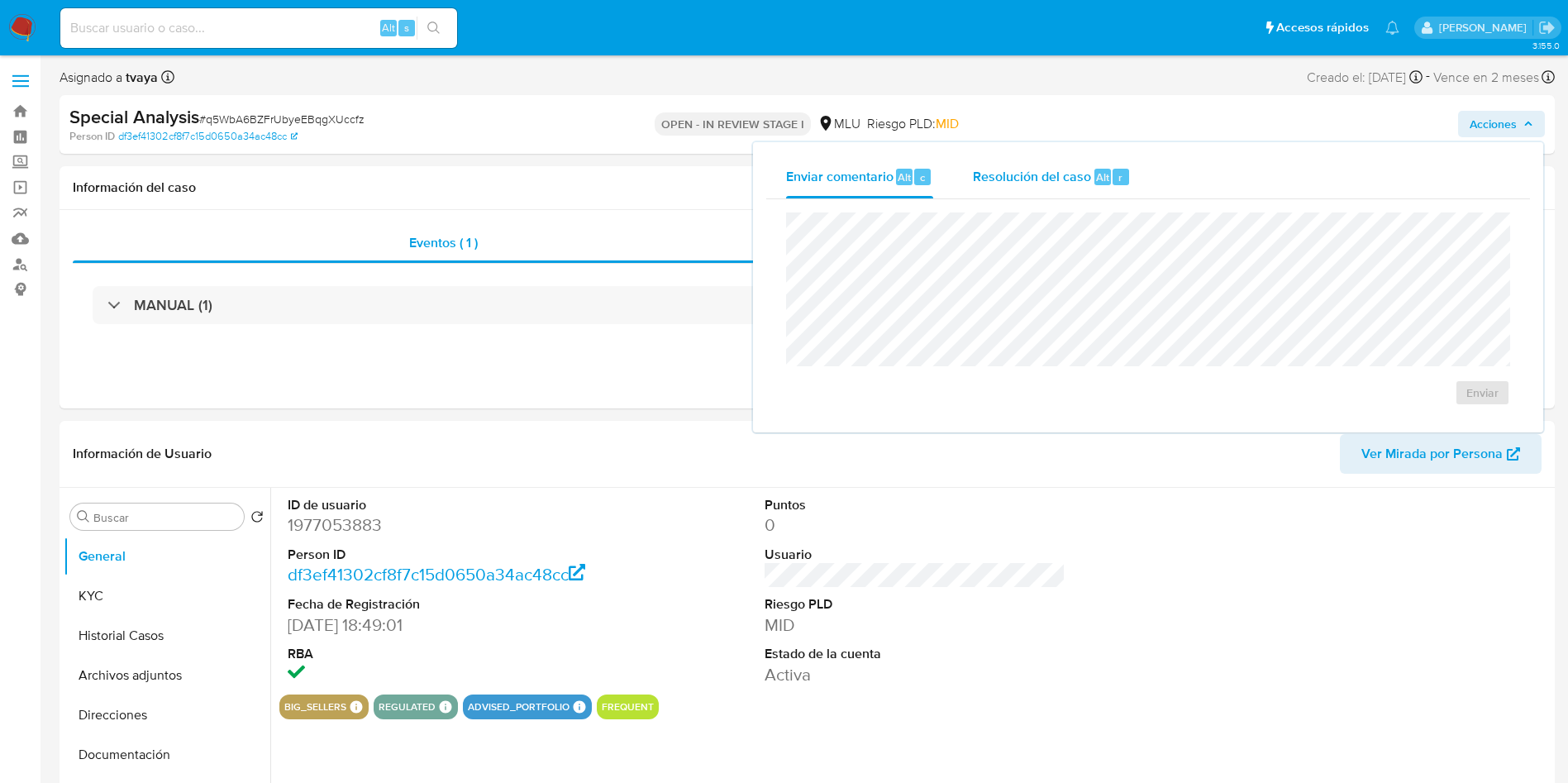
click at [1048, 184] on span "Resolución del caso" at bounding box center [1032, 176] width 118 height 19
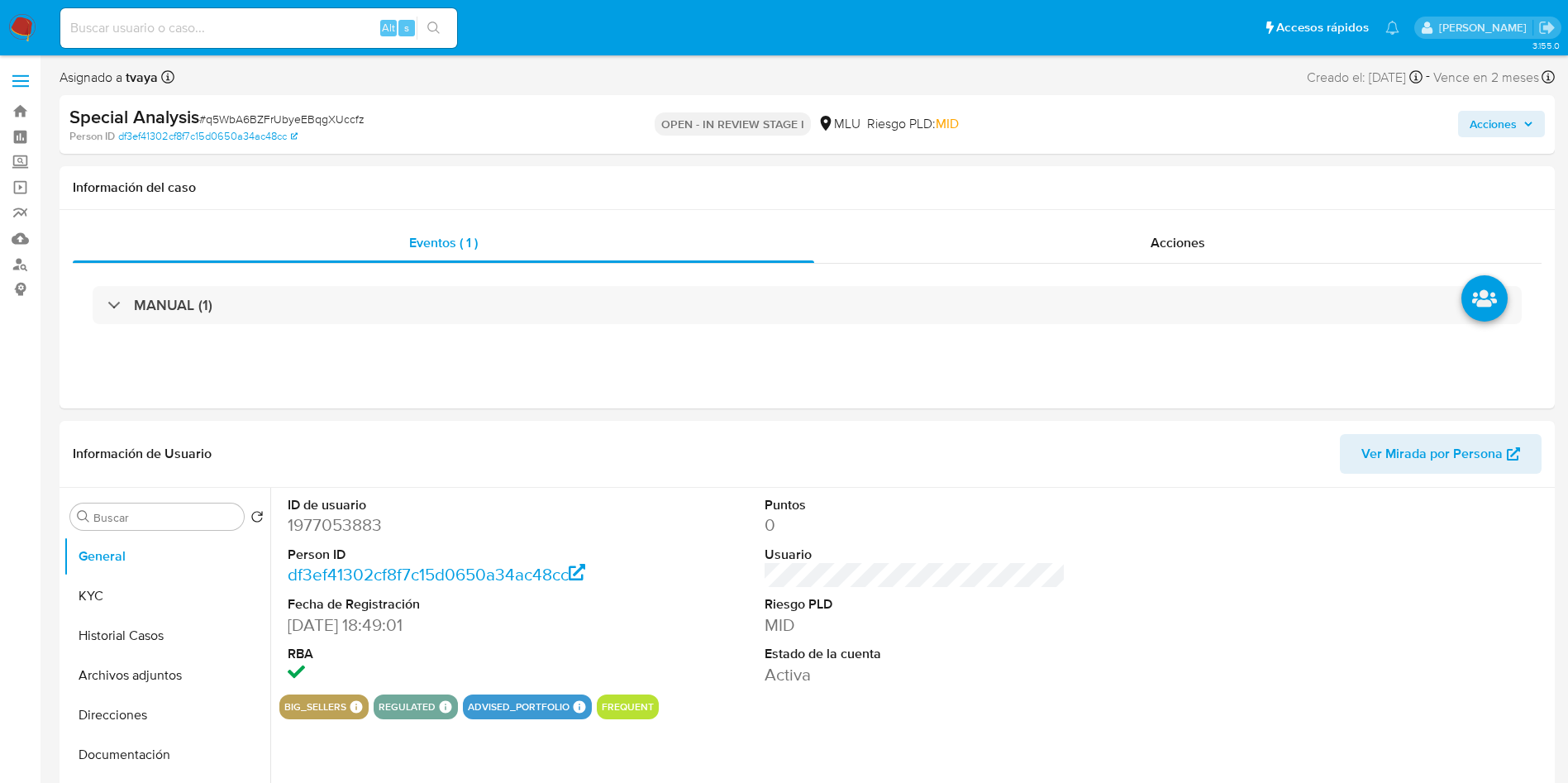
click at [1504, 123] on span "Acciones" at bounding box center [1493, 124] width 47 height 26
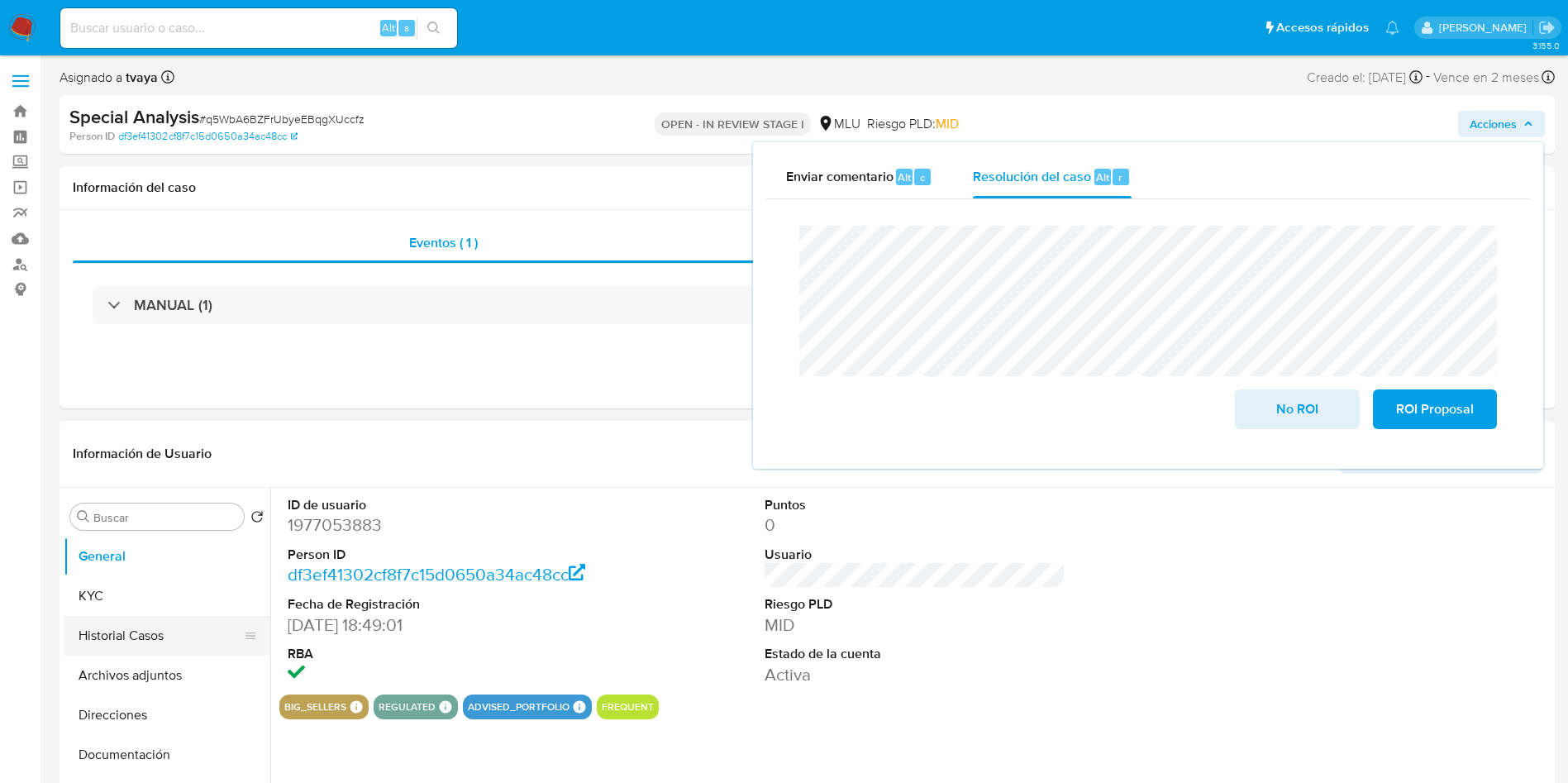
click at [144, 617] on button "Historial Casos" at bounding box center [160, 637] width 194 height 40
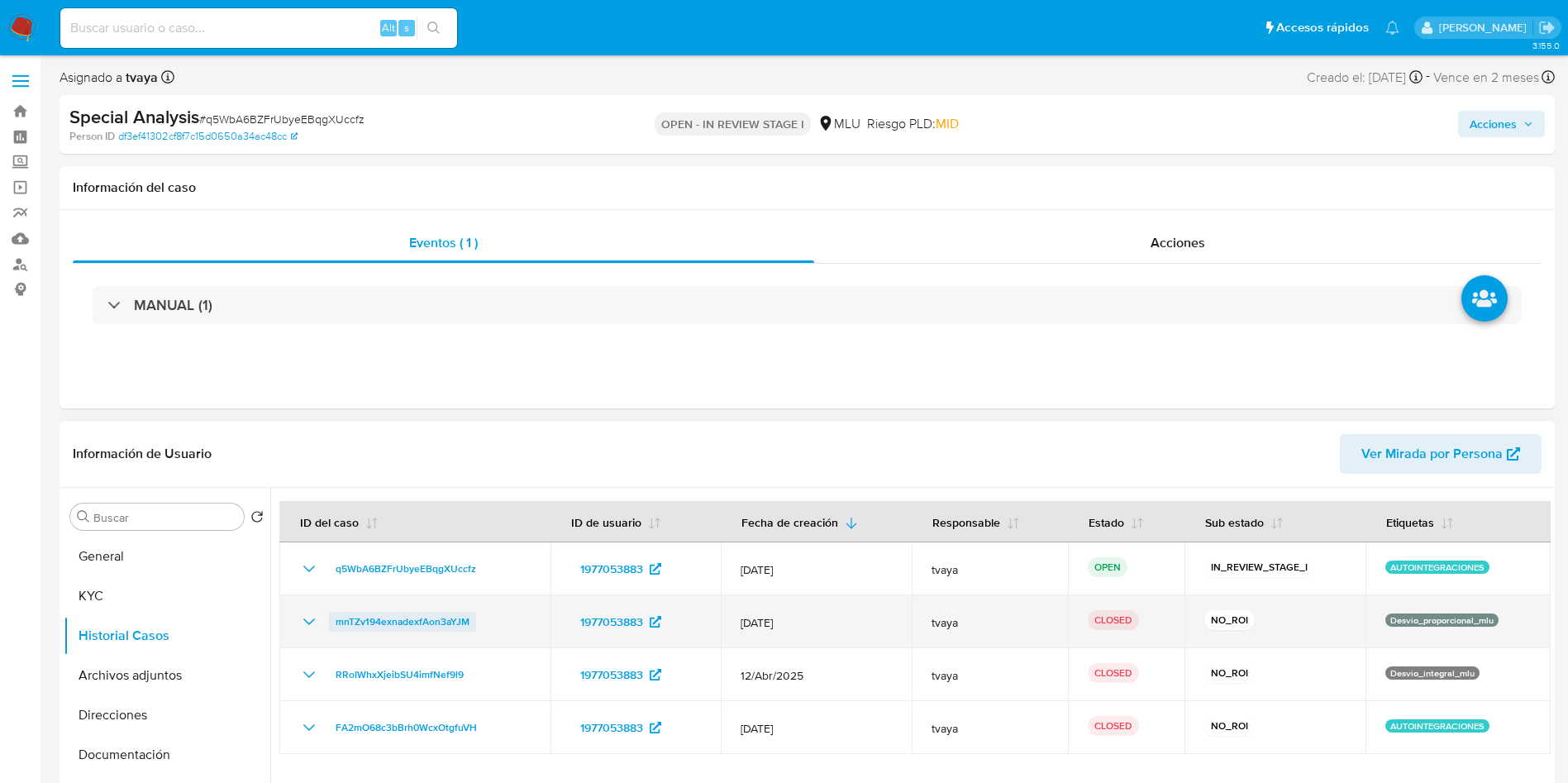
drag, startPoint x: 491, startPoint y: 627, endPoint x: 332, endPoint y: 628, distance: 159.0
click at [332, 628] on div "mnTZv194exnadexfAon3aYJM" at bounding box center [414, 622] width 232 height 20
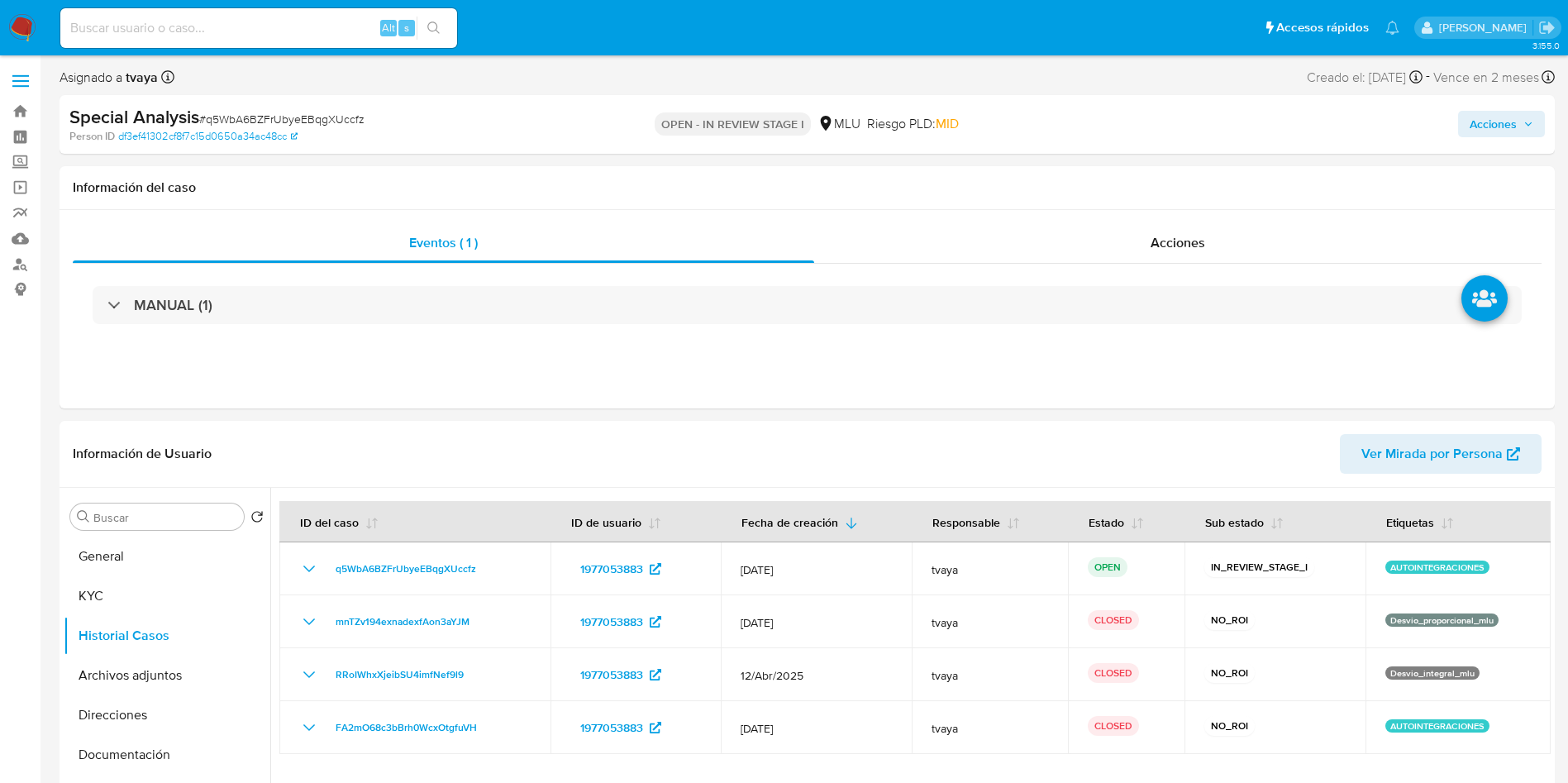
click at [1495, 117] on span "Acciones" at bounding box center [1493, 124] width 47 height 26
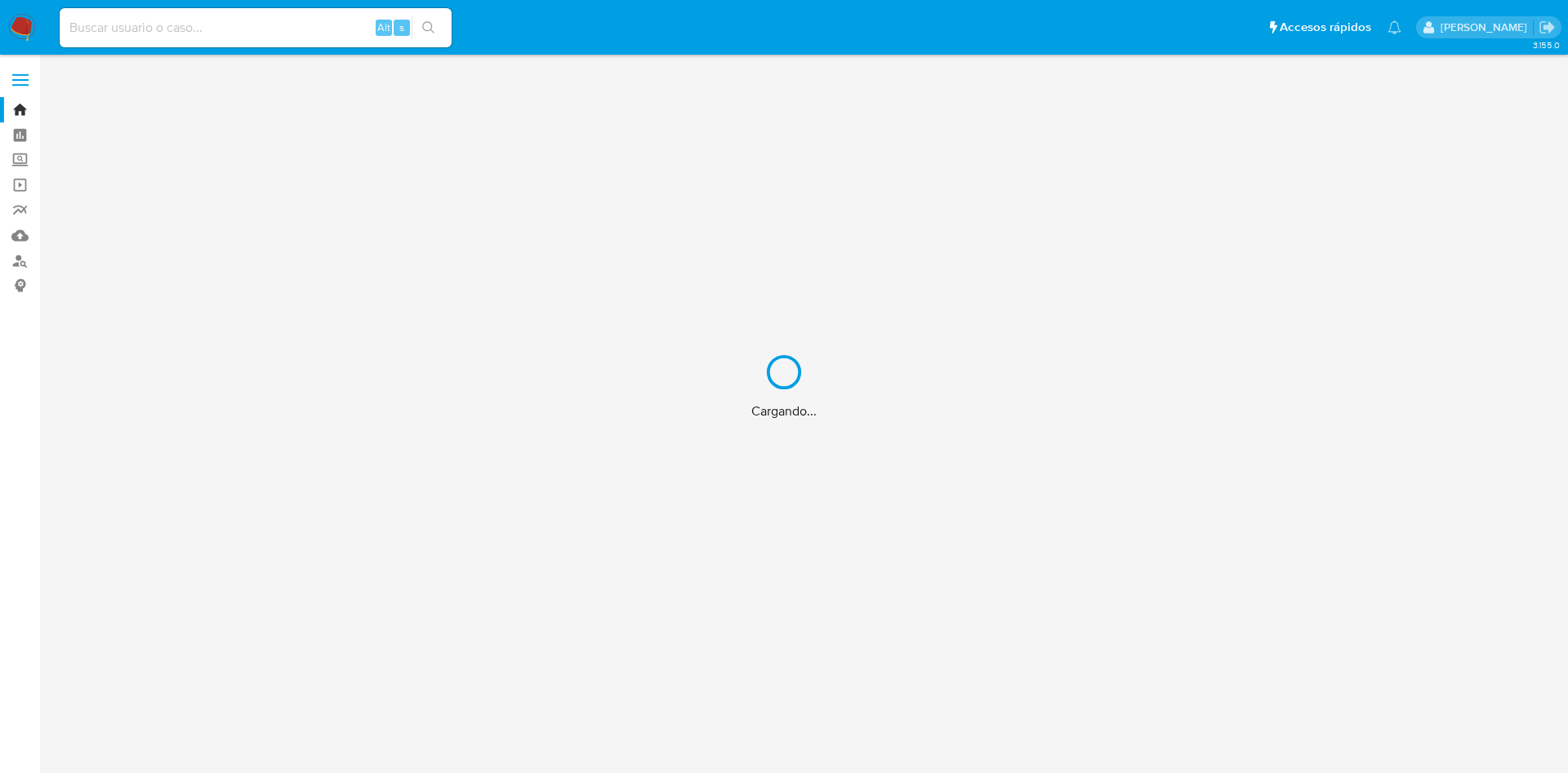
click at [289, 27] on div "Cargando..." at bounding box center [784, 386] width 1568 height 773
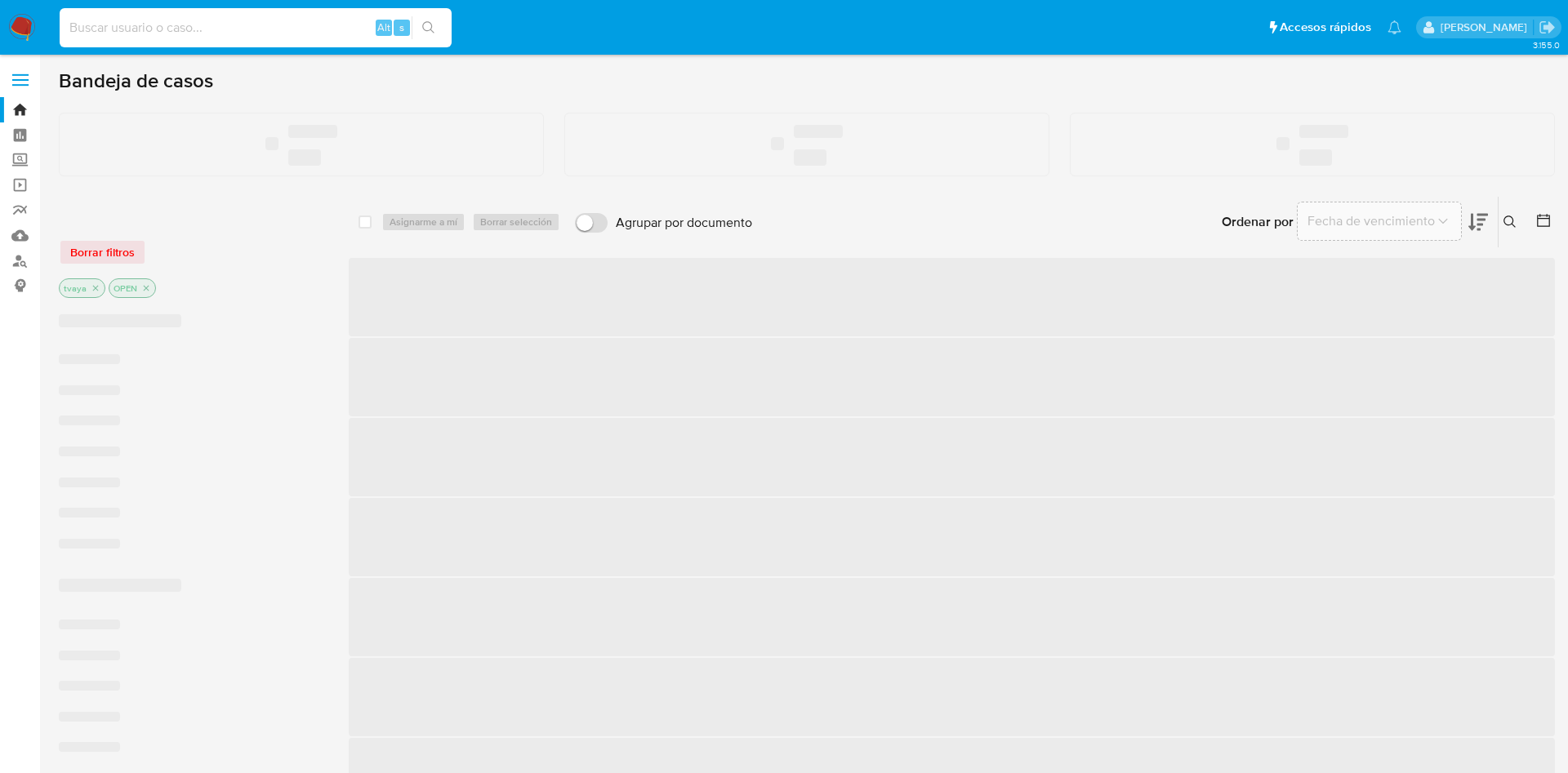
click at [289, 27] on input at bounding box center [255, 28] width 392 height 22
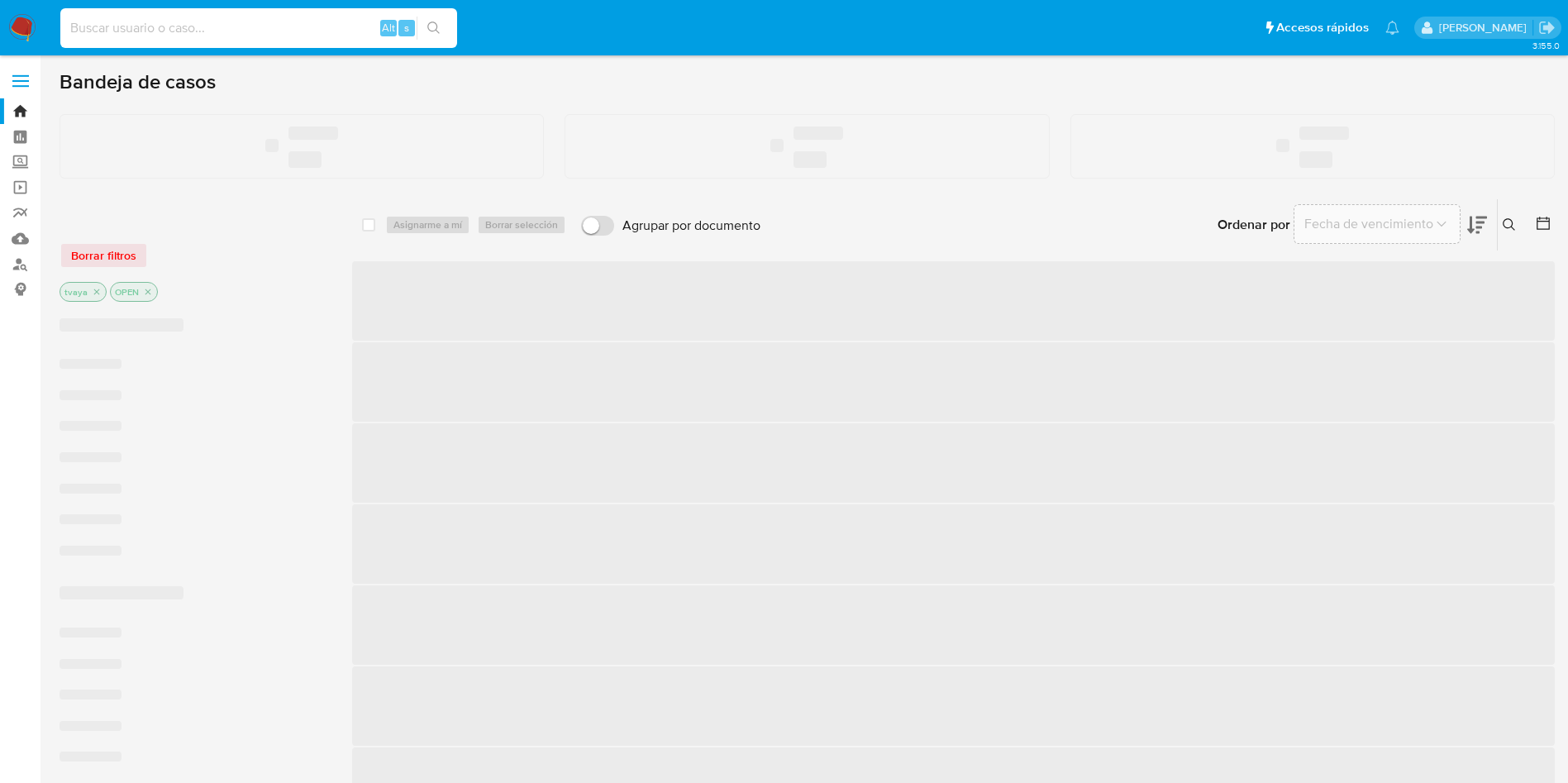
paste input "O6IXDIBVnWPgfeHuxYZnc0TH"
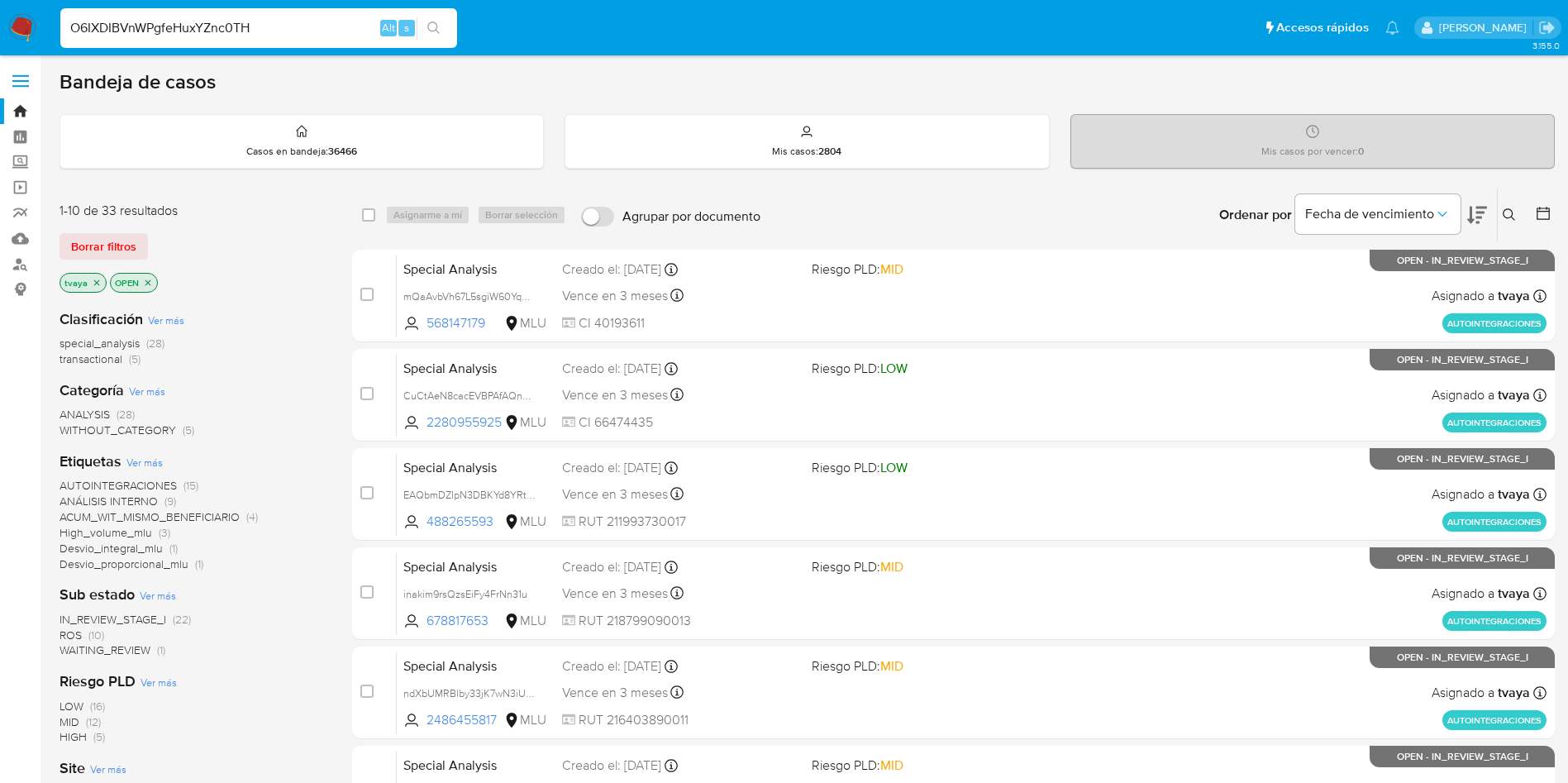
type input "O6IXDIBVnWPgfeHuxYZnc0TH"
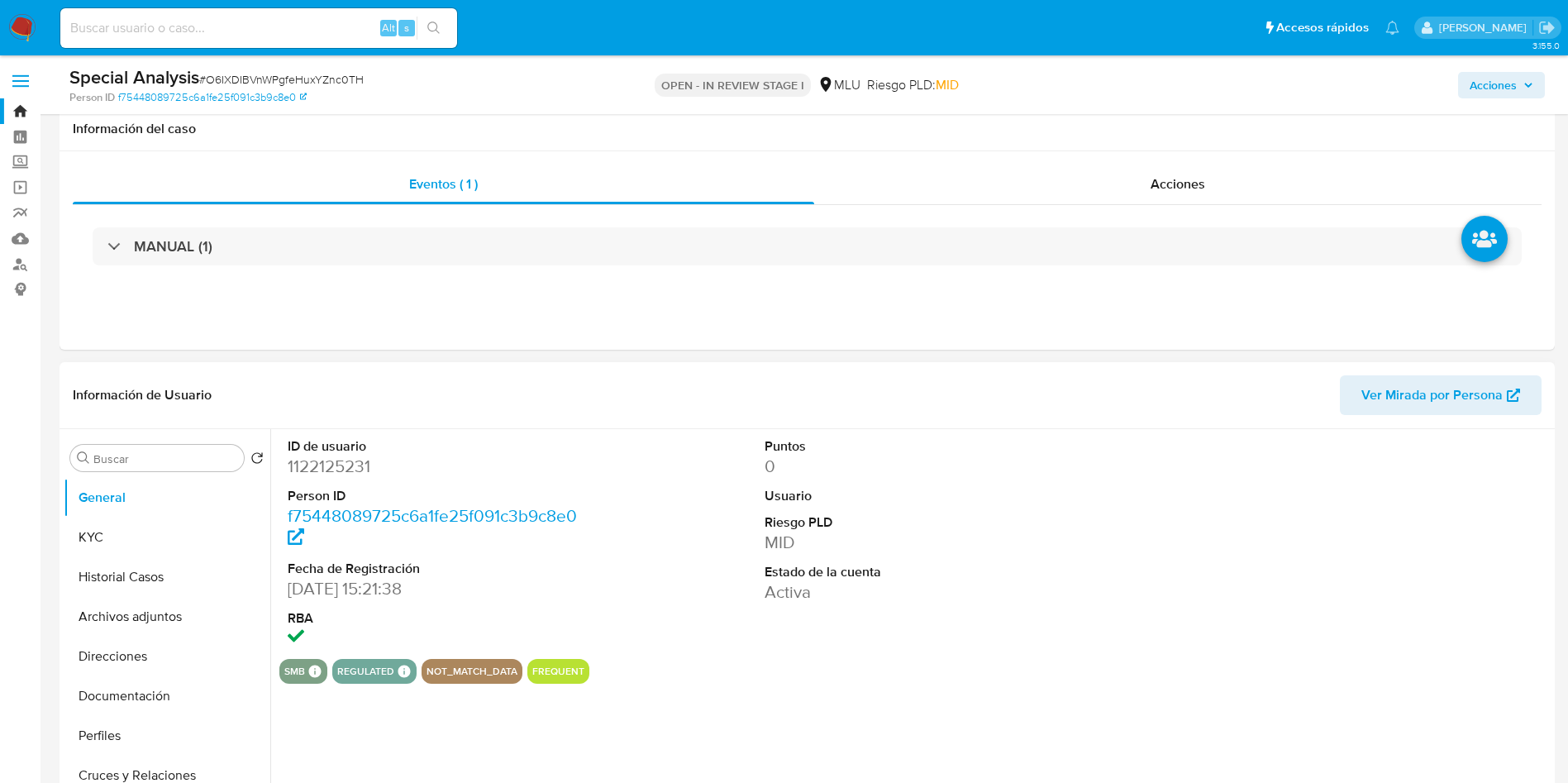
scroll to position [248, 0]
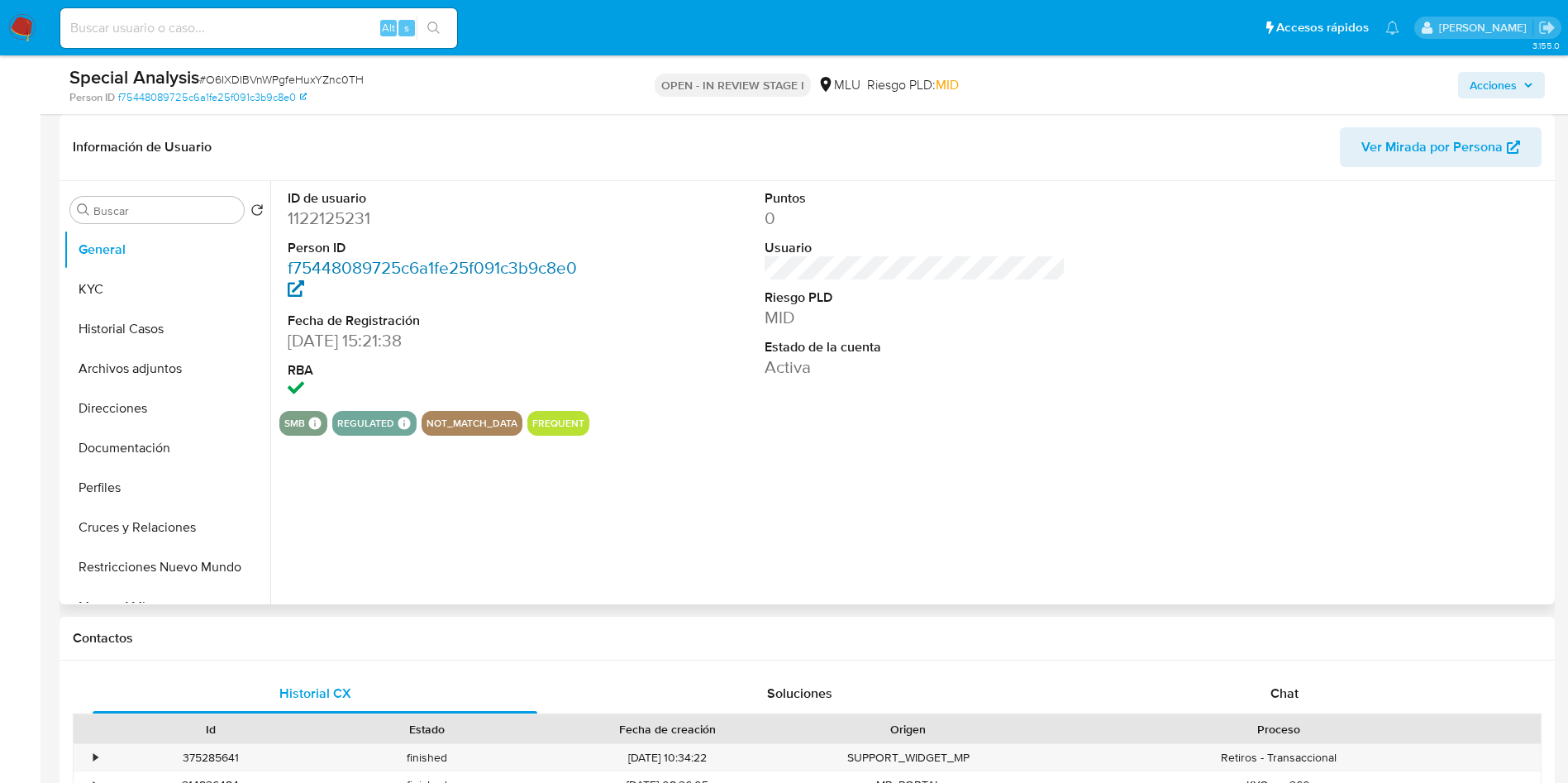
select select "10"
click at [124, 334] on button "Historial Casos" at bounding box center [160, 329] width 194 height 40
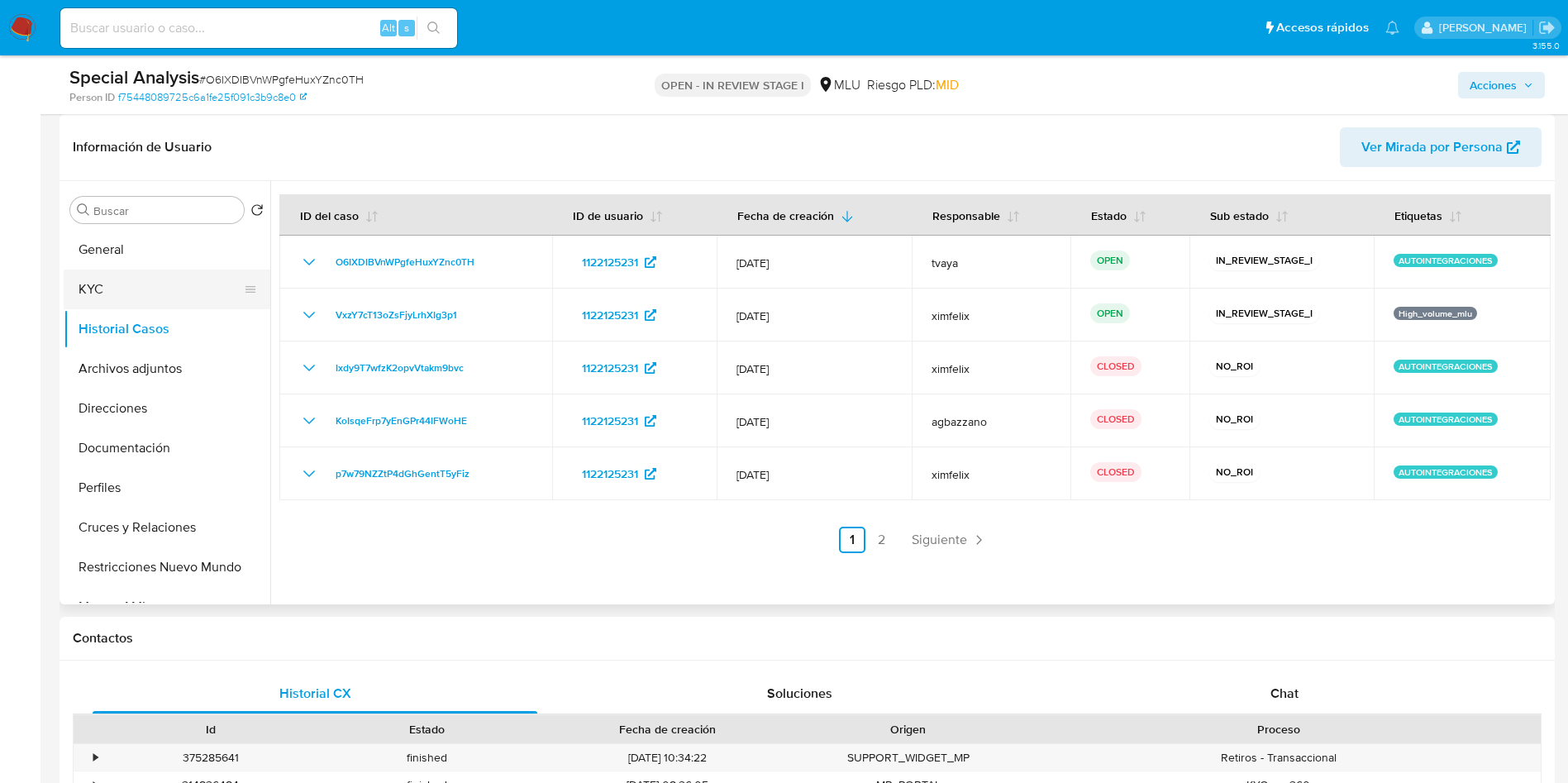
click at [105, 287] on button "KYC" at bounding box center [160, 289] width 194 height 40
